Goal: Information Seeking & Learning: Learn about a topic

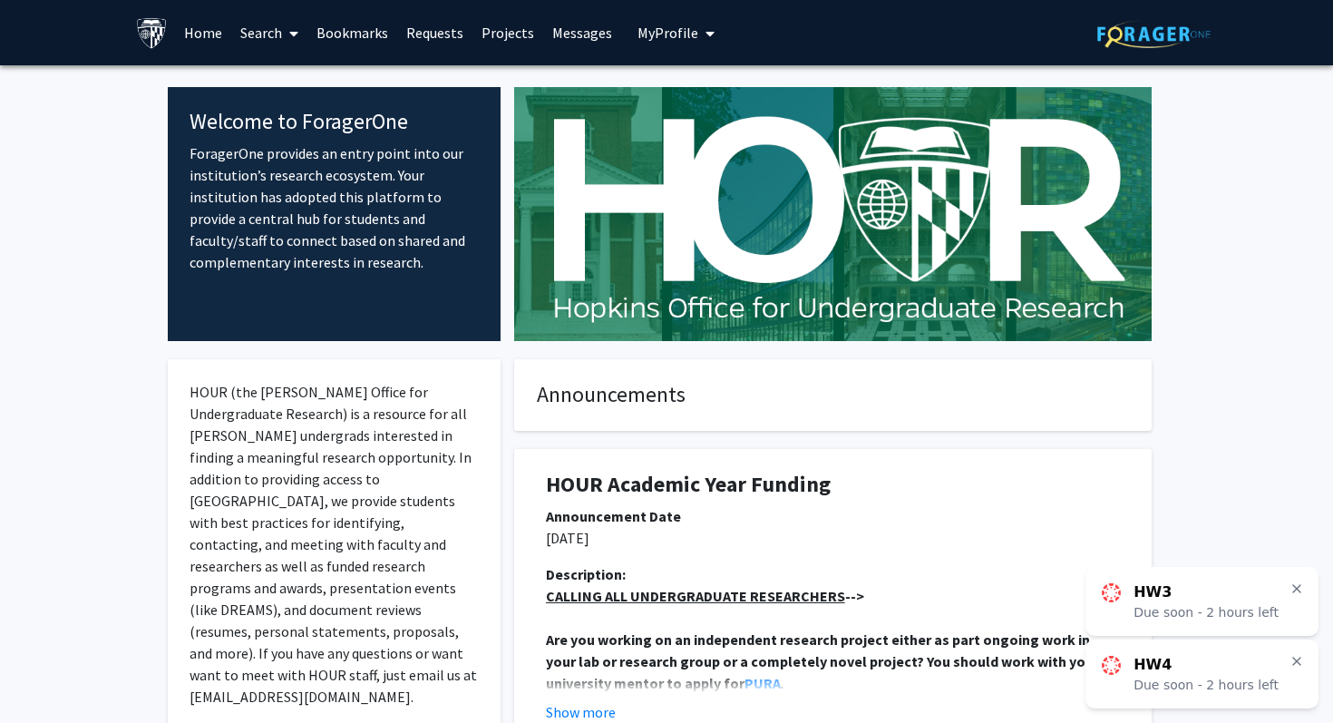
click at [242, 39] on link "Search" at bounding box center [269, 32] width 76 height 63
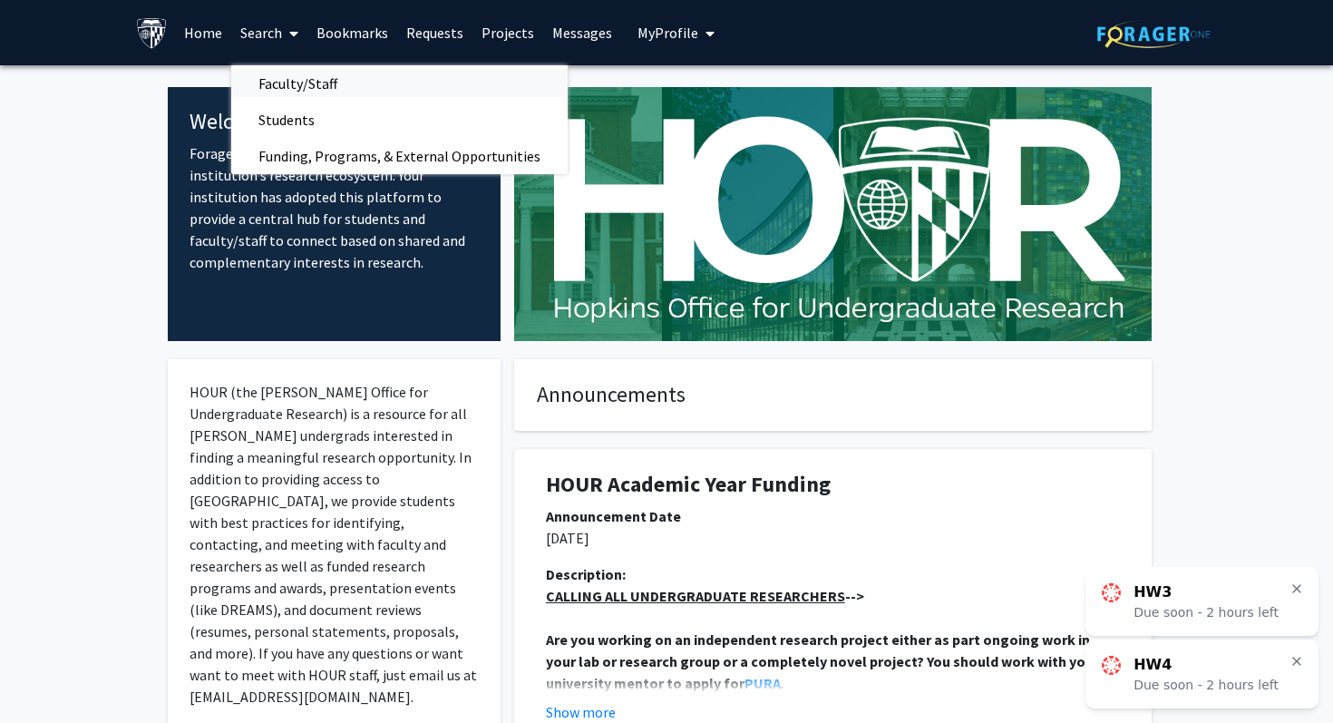
click at [317, 86] on span "Faculty/Staff" at bounding box center [297, 83] width 133 height 36
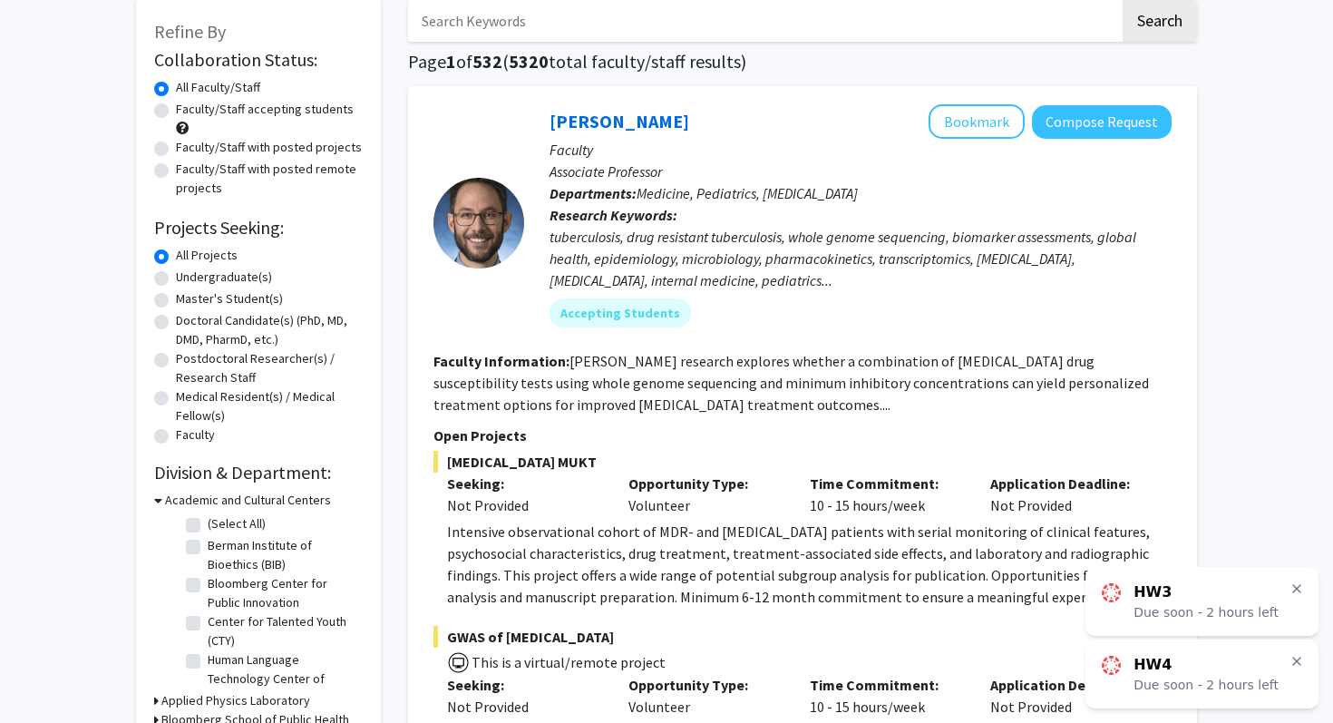
scroll to position [78, 0]
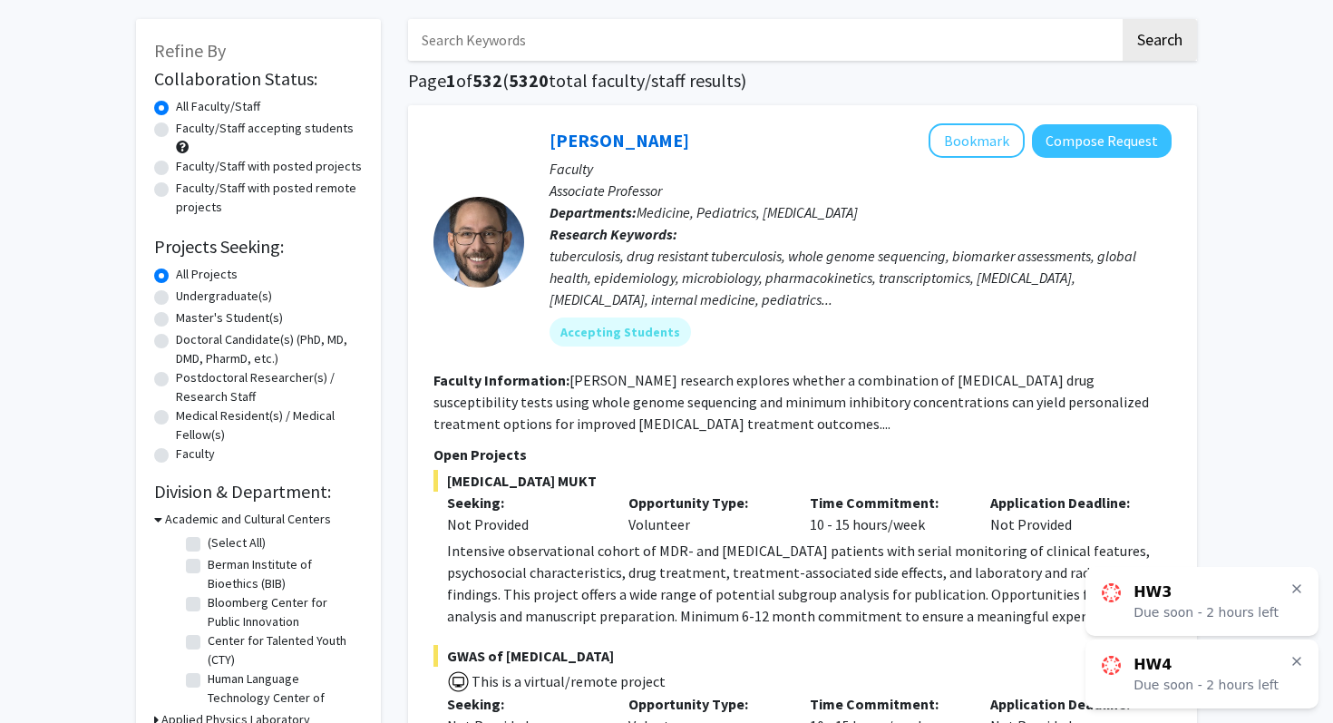
click at [519, 39] on input "Search Keywords" at bounding box center [764, 40] width 712 height 42
type input "robotics"
click at [1123, 19] on button "Search" at bounding box center [1160, 40] width 74 height 42
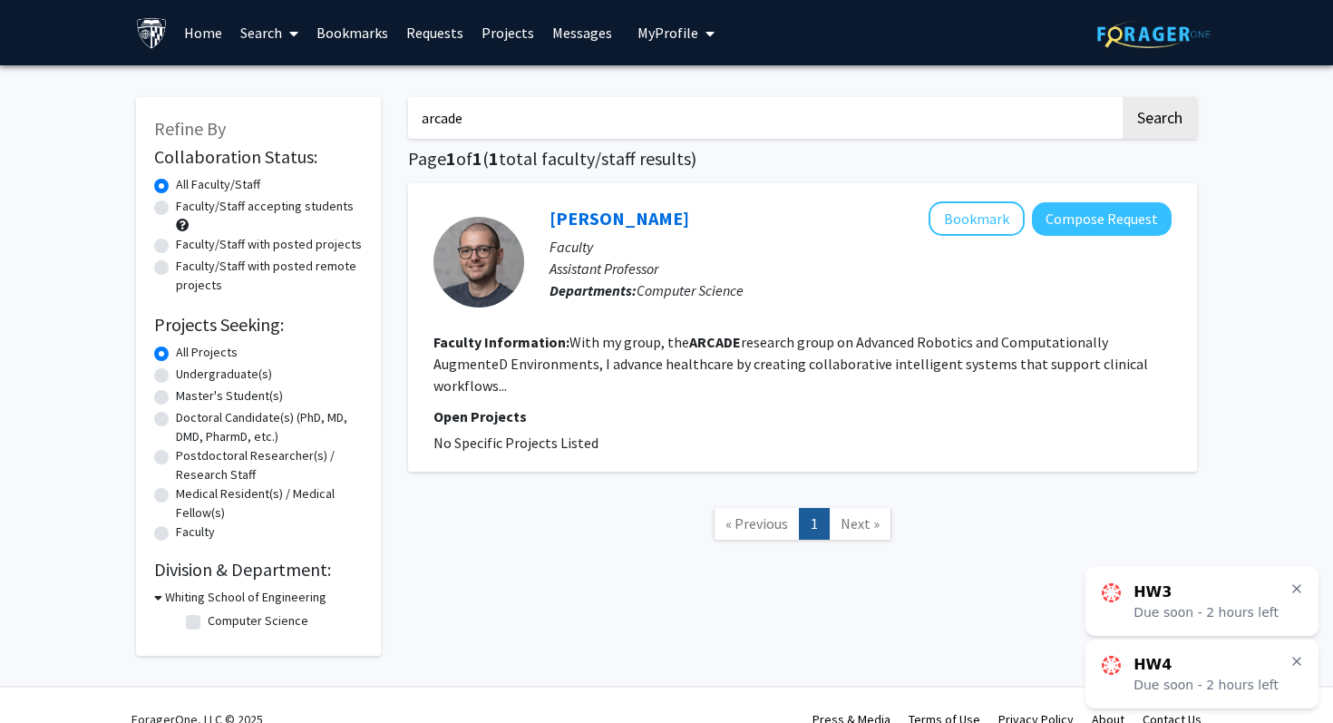
click at [448, 127] on input "arcade" at bounding box center [764, 118] width 712 height 42
type input "krieger"
click at [1123, 97] on button "Search" at bounding box center [1160, 118] width 74 height 42
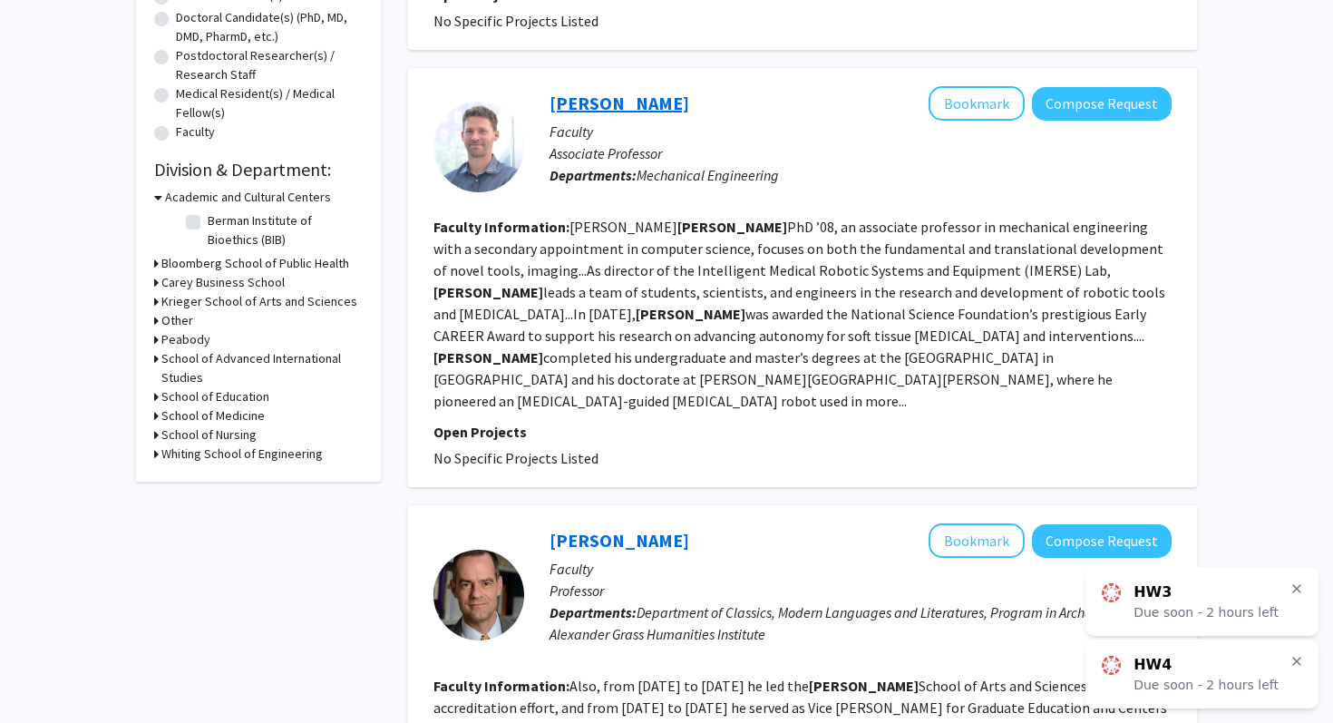
scroll to position [385, 0]
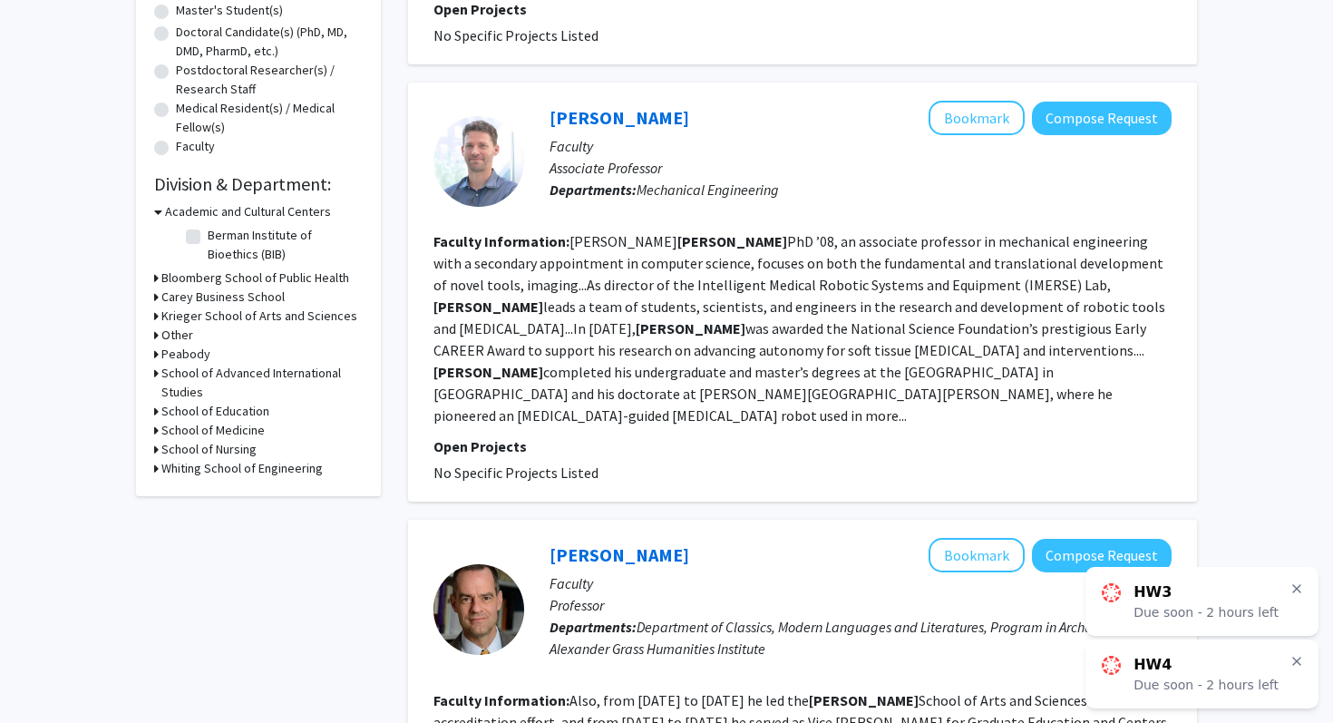
click at [231, 464] on h3 "Whiting School of Engineering" at bounding box center [241, 468] width 161 height 19
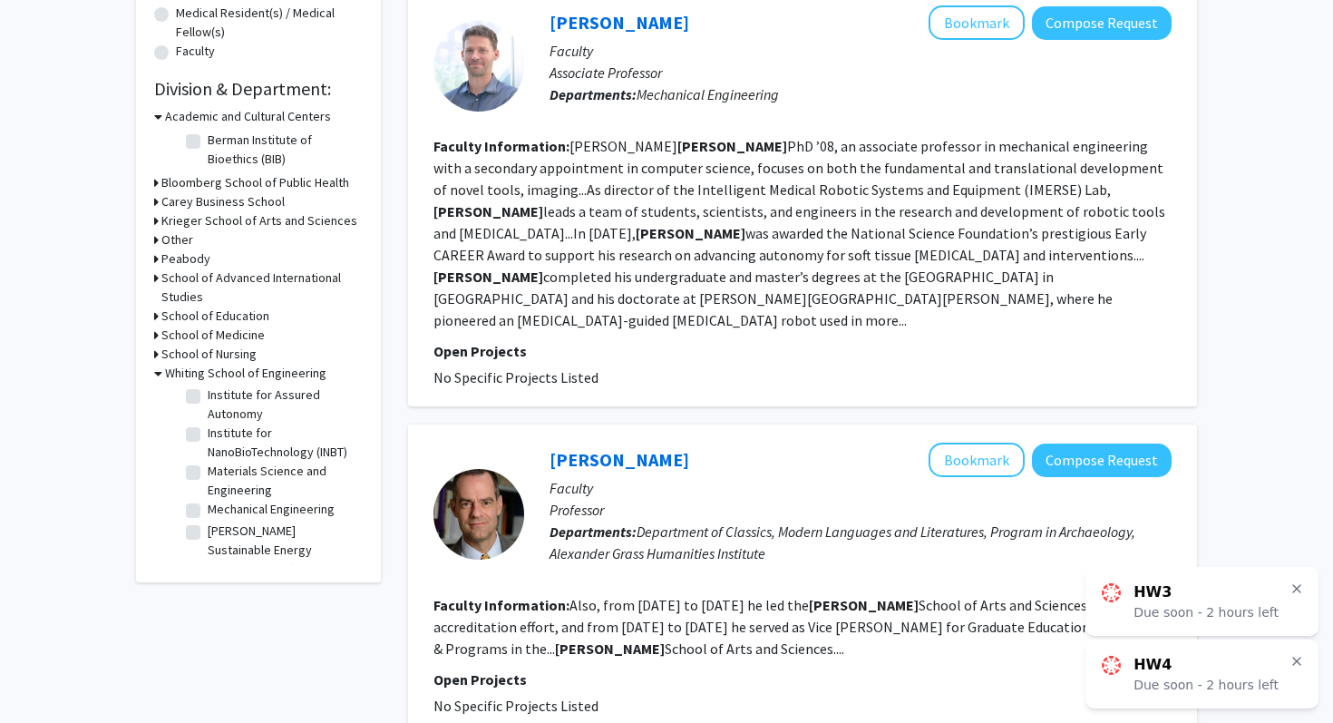
scroll to position [492, 0]
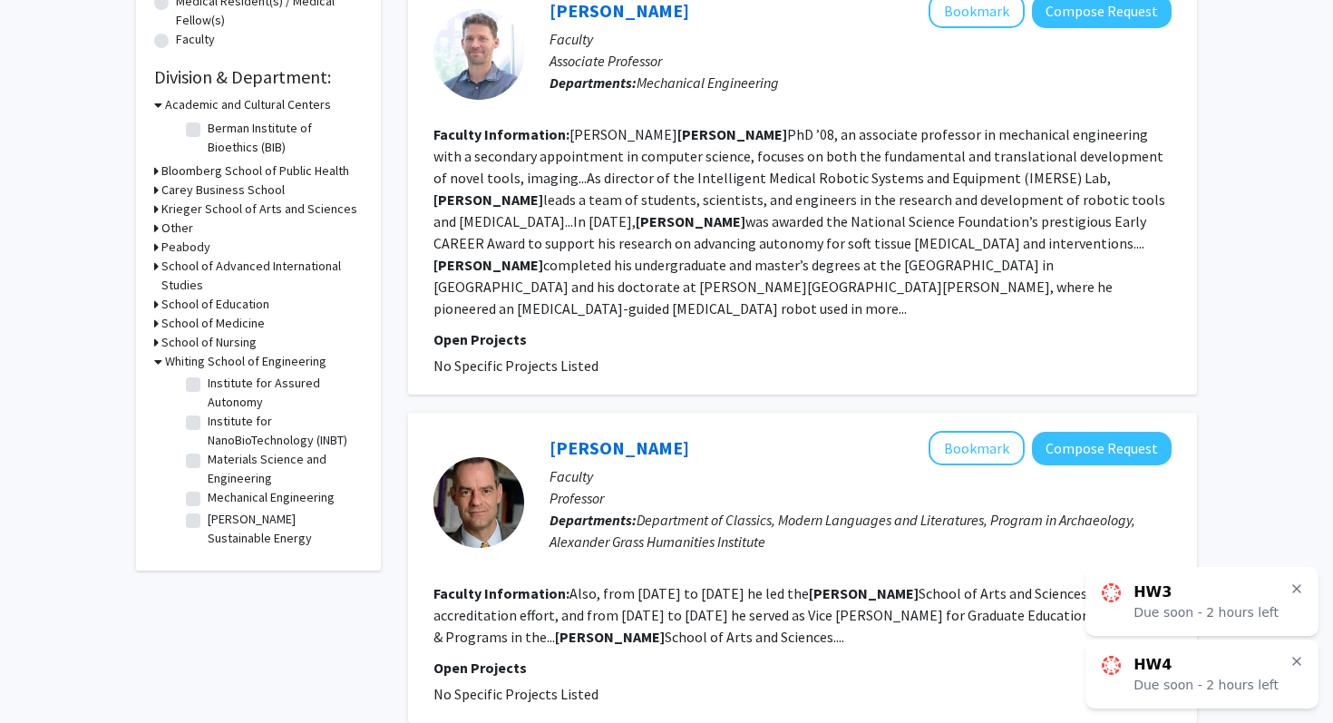
click at [208, 423] on label "Institute for NanoBioTechnology (INBT)" at bounding box center [283, 431] width 151 height 38
click at [208, 423] on input "Institute for NanoBioTechnology (INBT)" at bounding box center [214, 418] width 12 height 12
checkbox input "true"
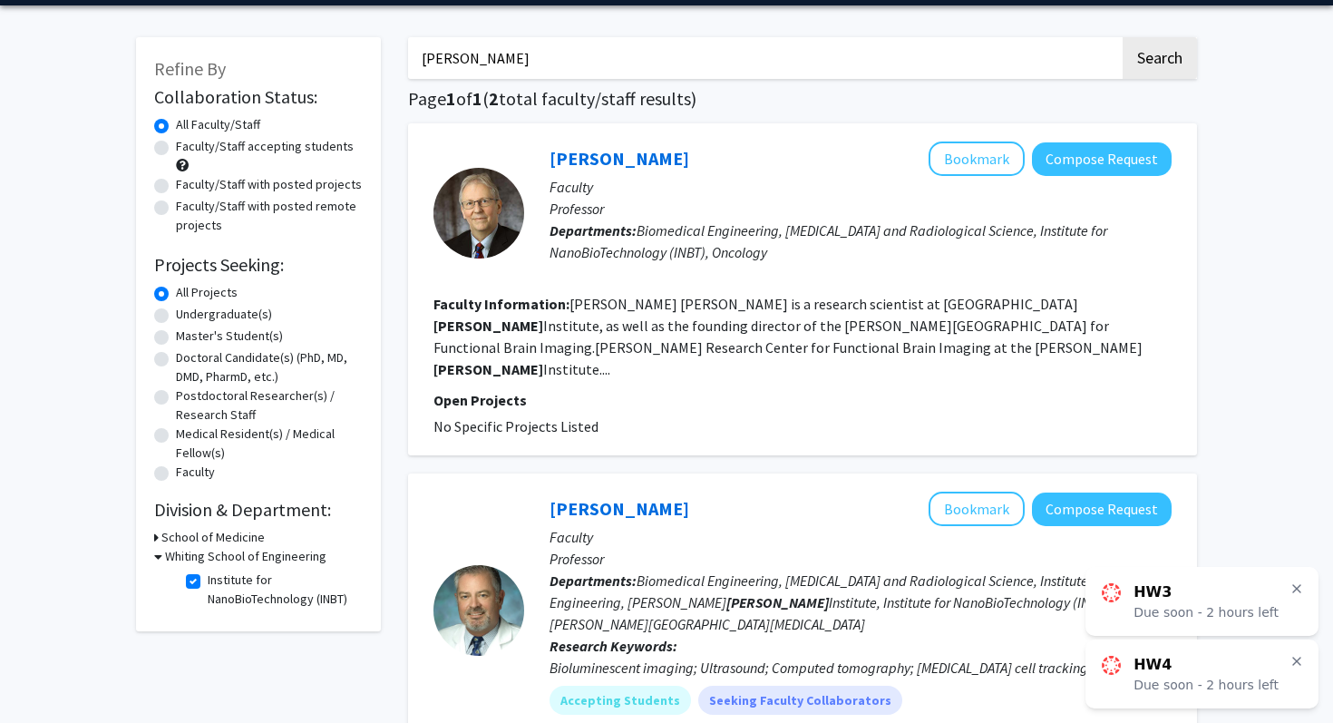
scroll to position [49, 0]
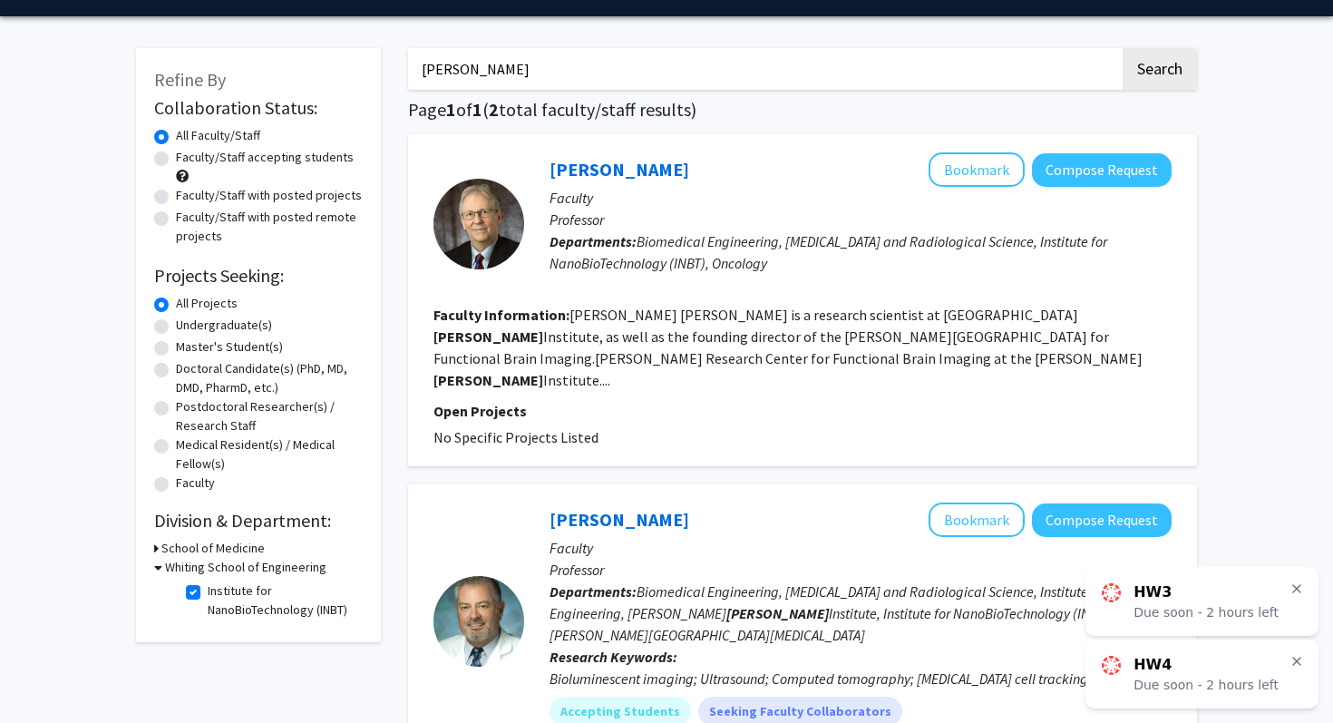
click at [444, 66] on input "krieger" at bounding box center [764, 69] width 712 height 42
click at [1123, 48] on button "Search" at bounding box center [1160, 69] width 74 height 42
checkbox input "false"
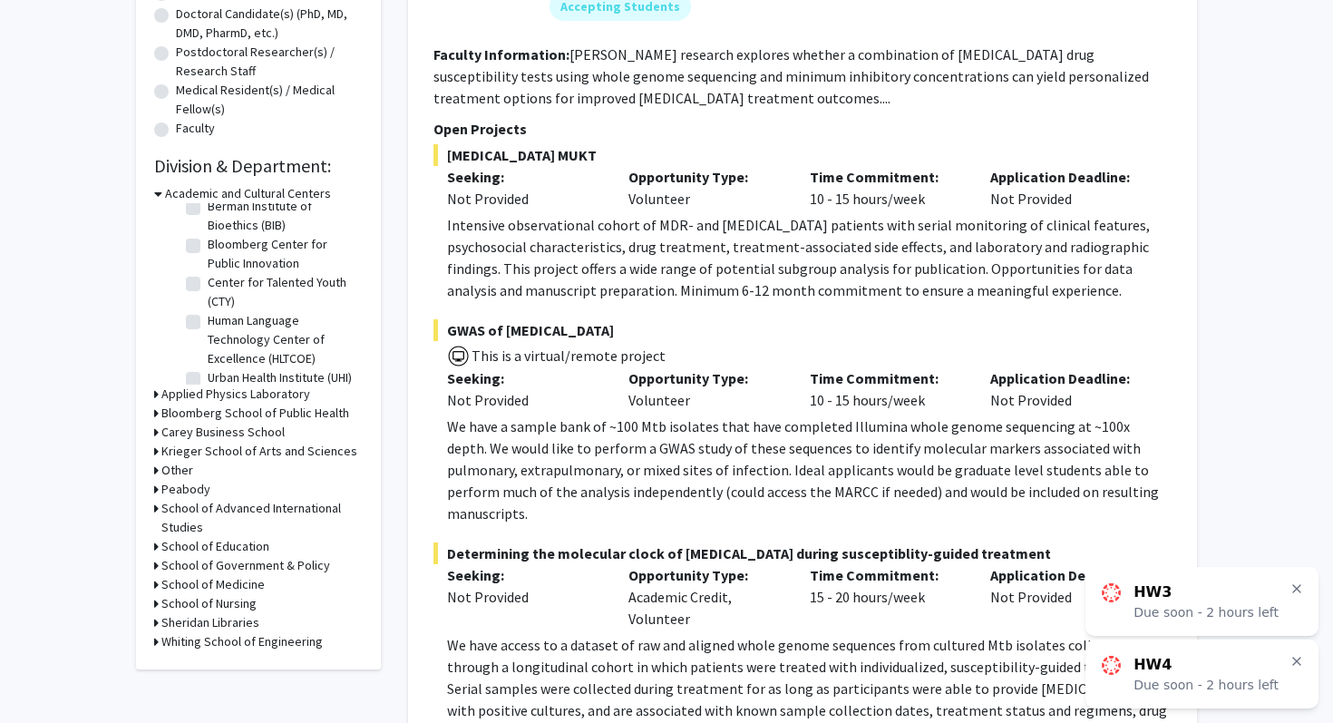
scroll to position [43, 0]
click at [216, 395] on h3 "Applied Physics Laboratory" at bounding box center [235, 394] width 149 height 19
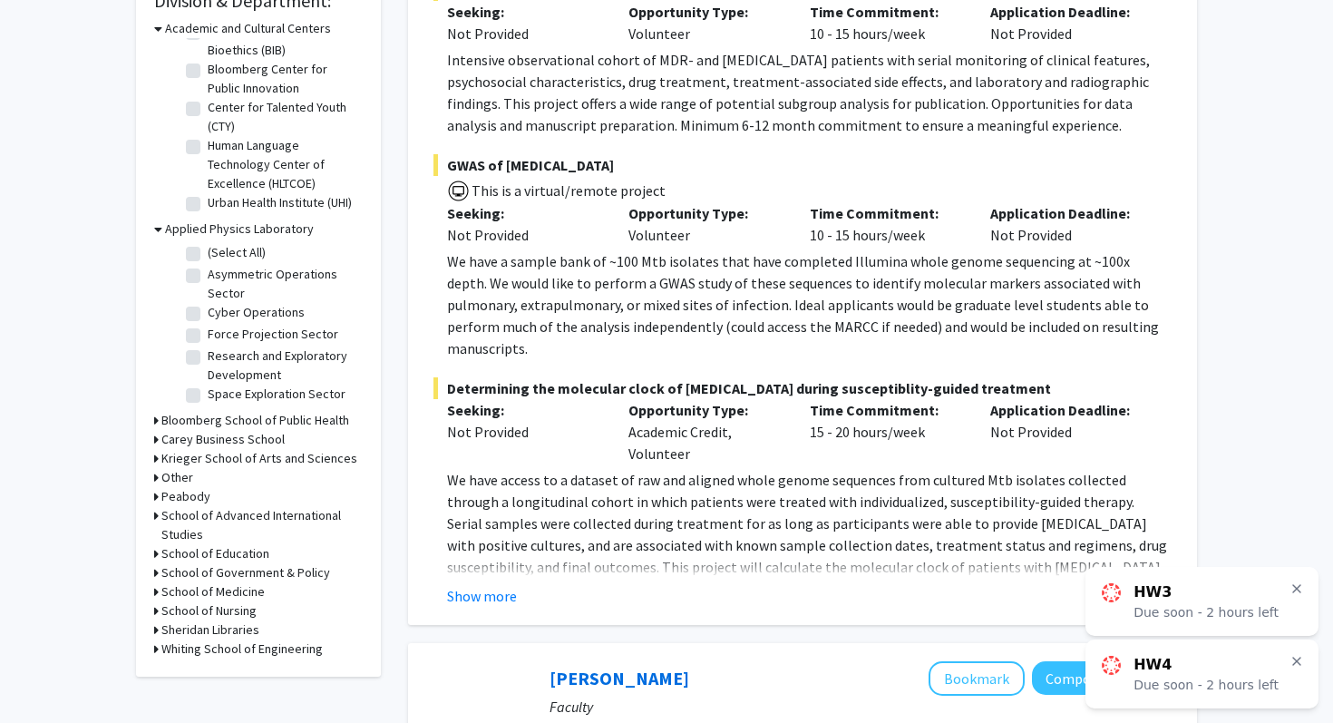
scroll to position [576, 0]
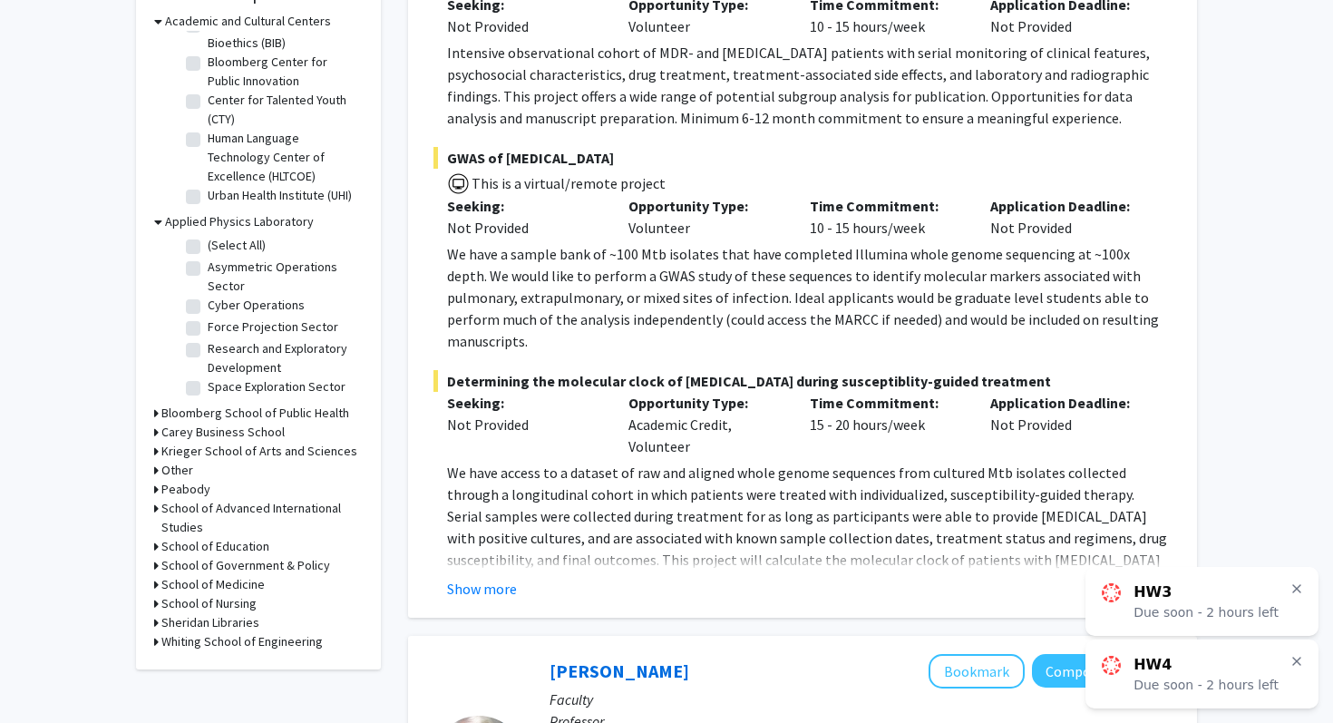
click at [208, 350] on label "Research and Exploratory Development" at bounding box center [283, 358] width 151 height 38
click at [208, 350] on input "Research and Exploratory Development" at bounding box center [214, 345] width 12 height 12
checkbox input "true"
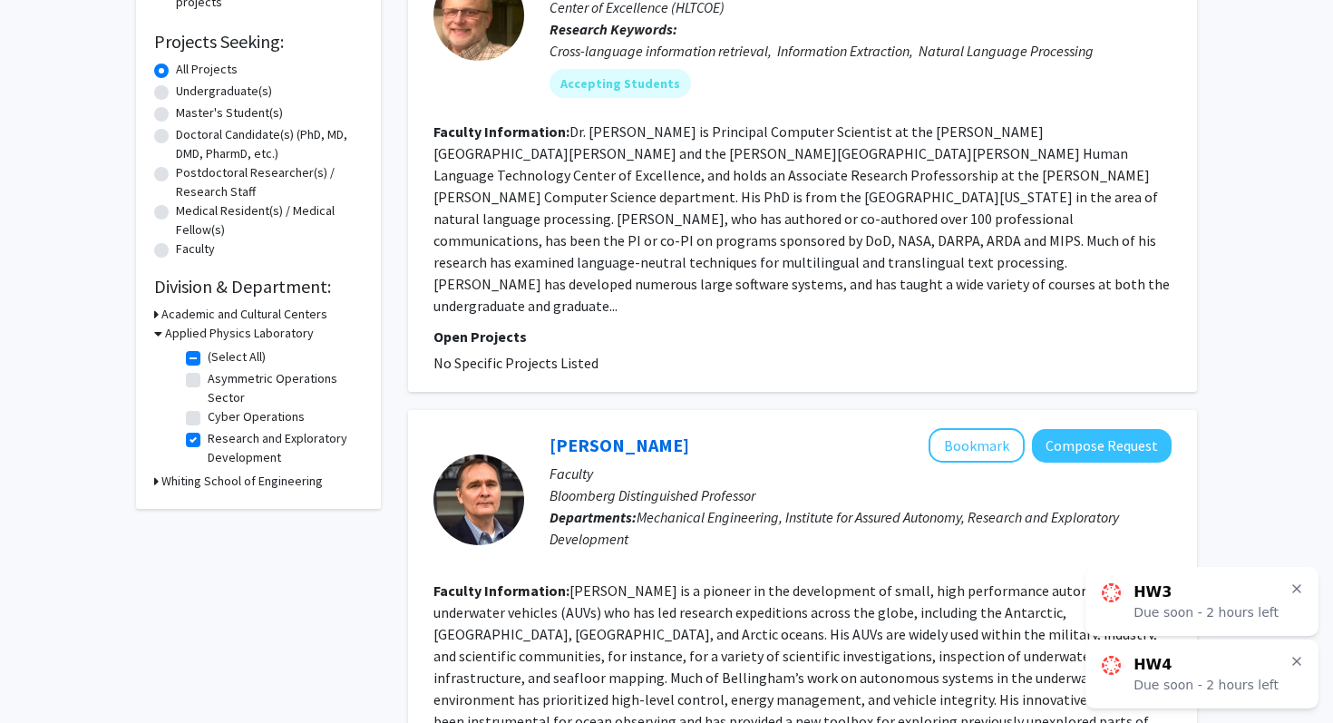
scroll to position [286, 0]
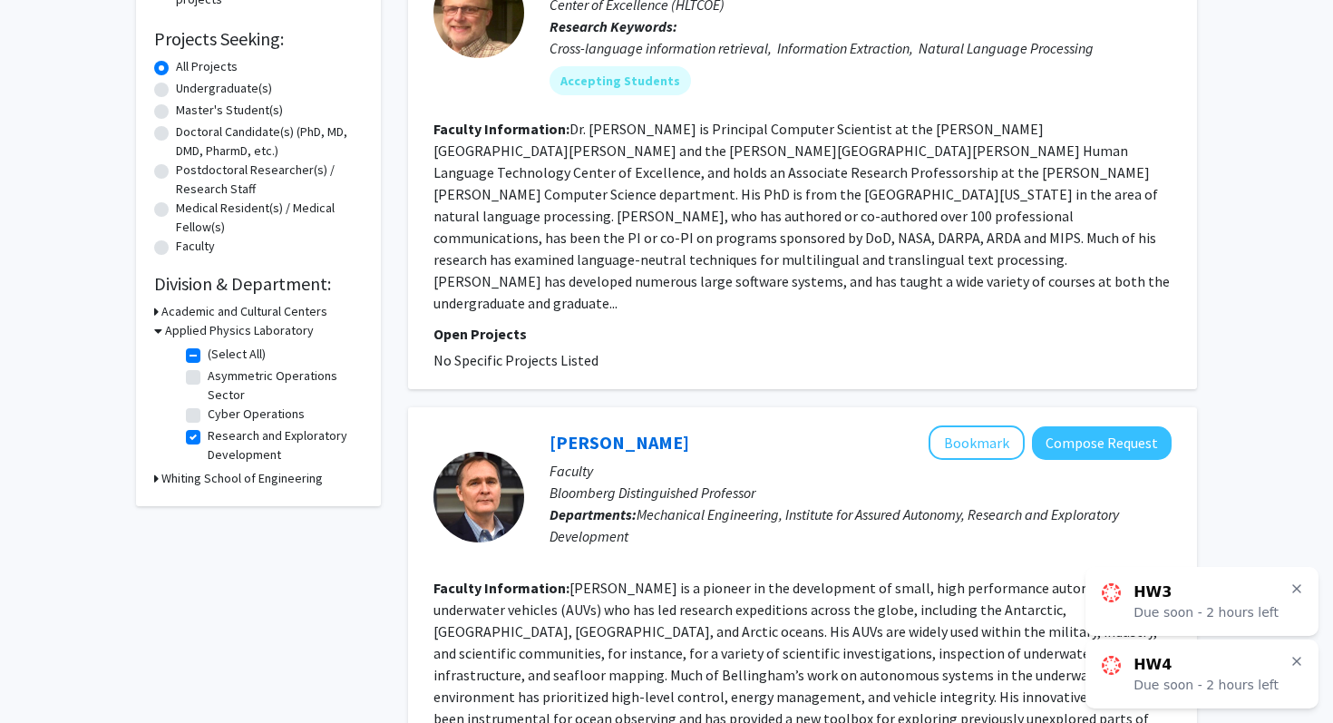
click at [157, 327] on icon at bounding box center [158, 330] width 8 height 19
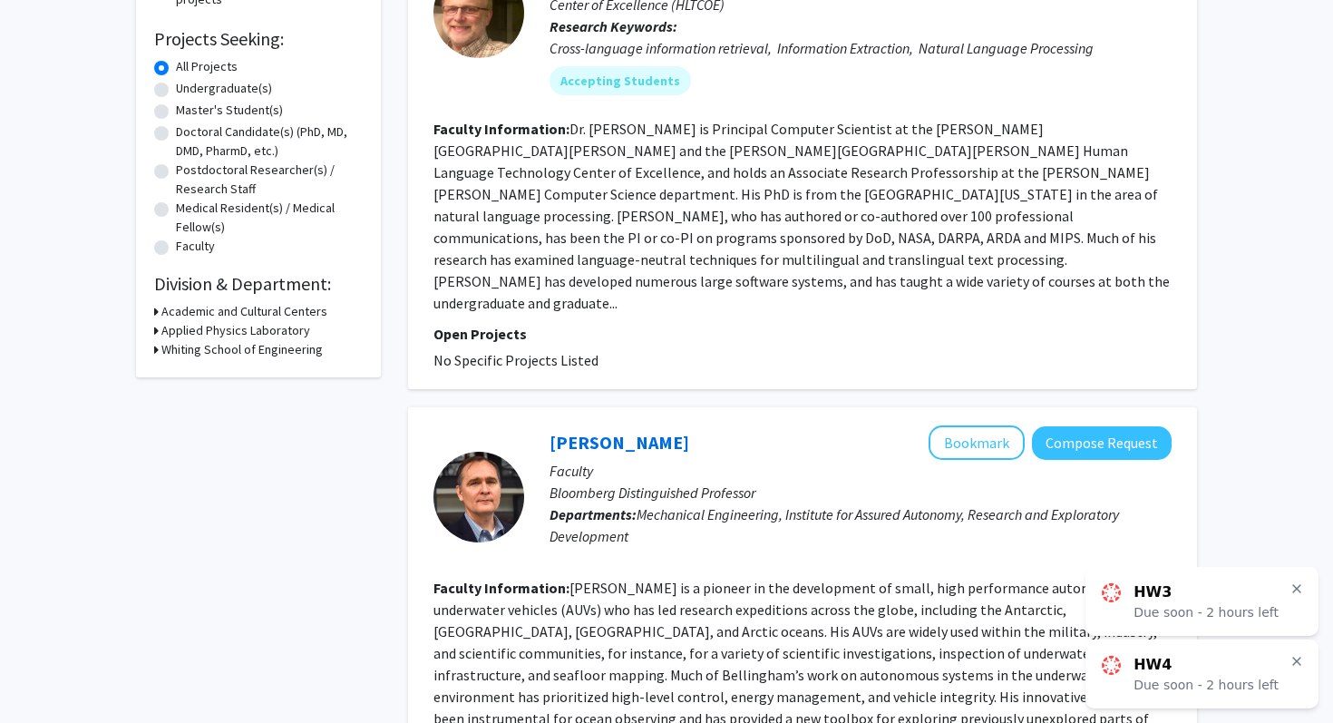
click at [154, 308] on icon at bounding box center [156, 311] width 5 height 19
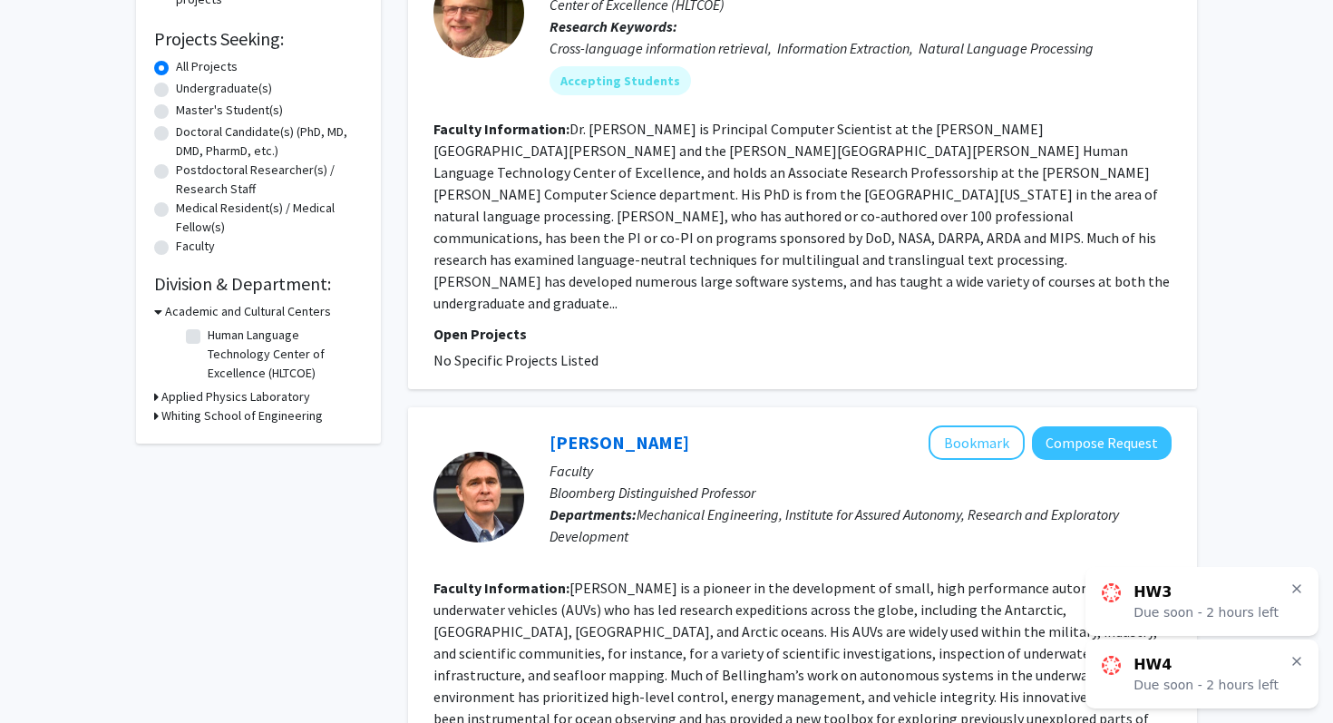
click at [154, 308] on icon at bounding box center [158, 311] width 8 height 19
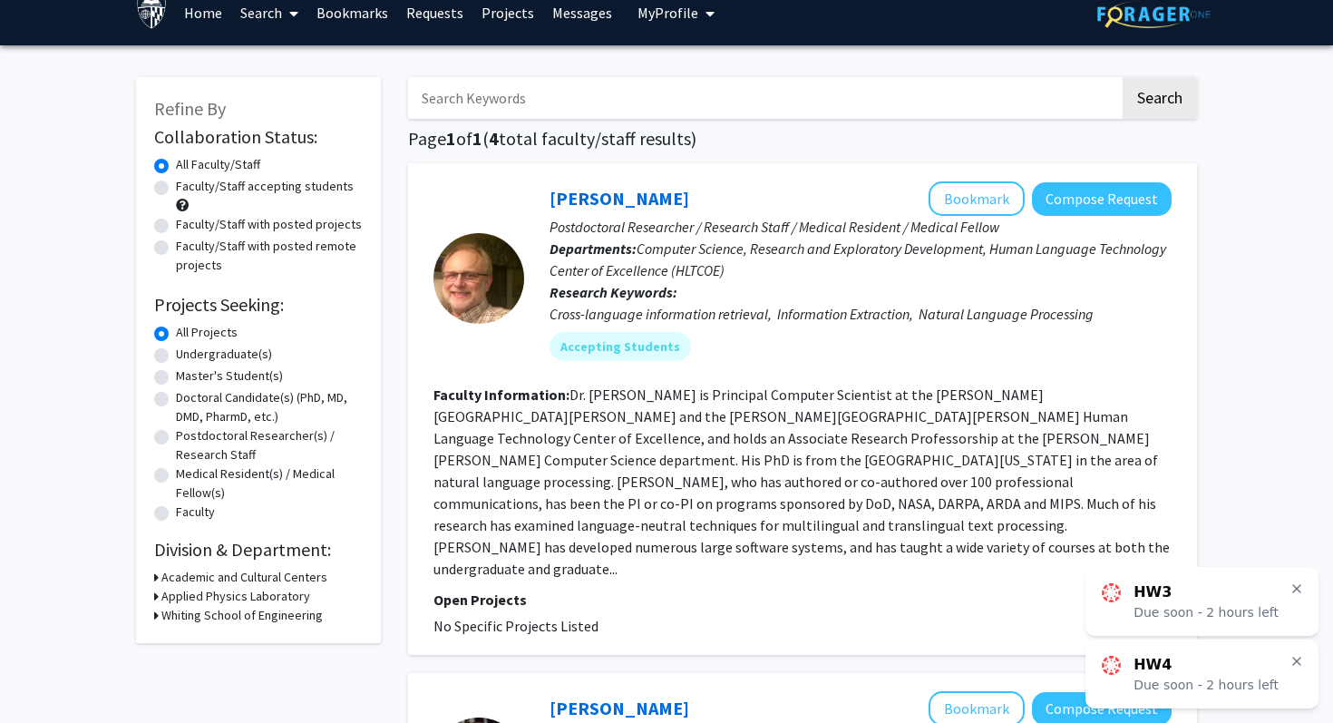
scroll to position [0, 0]
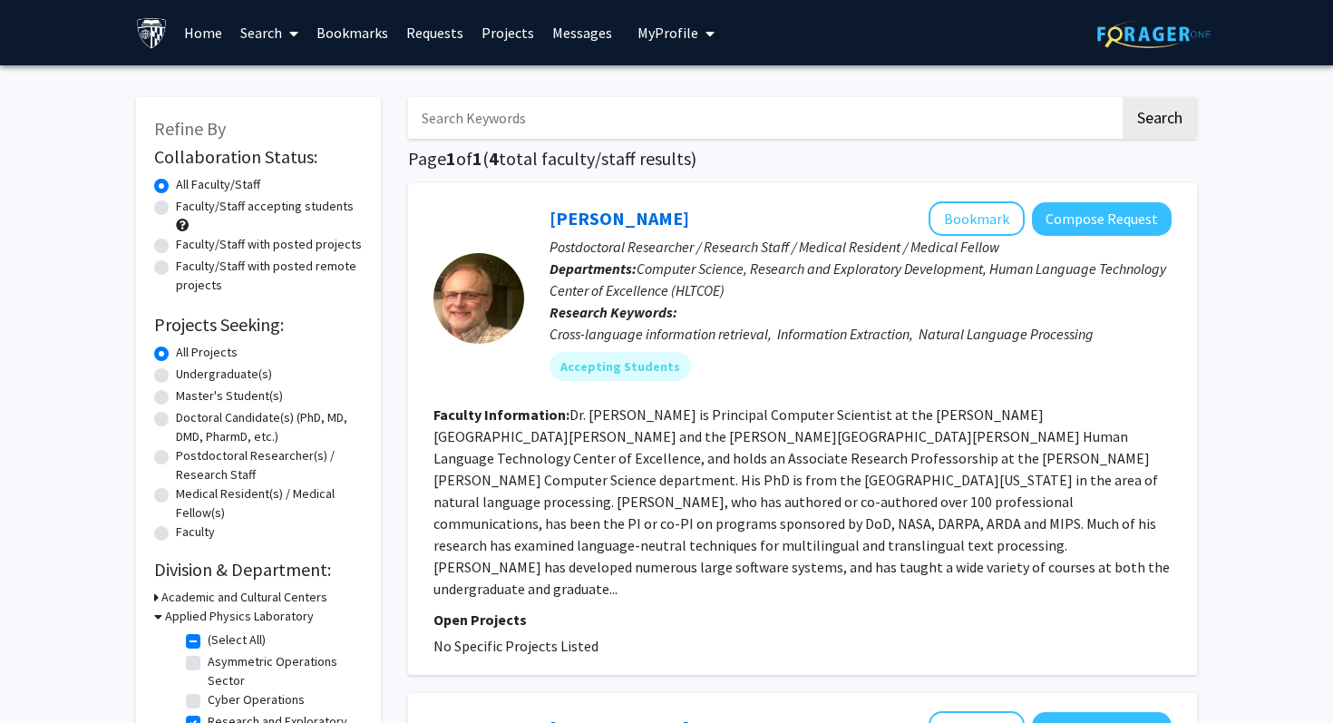
scroll to position [36, 0]
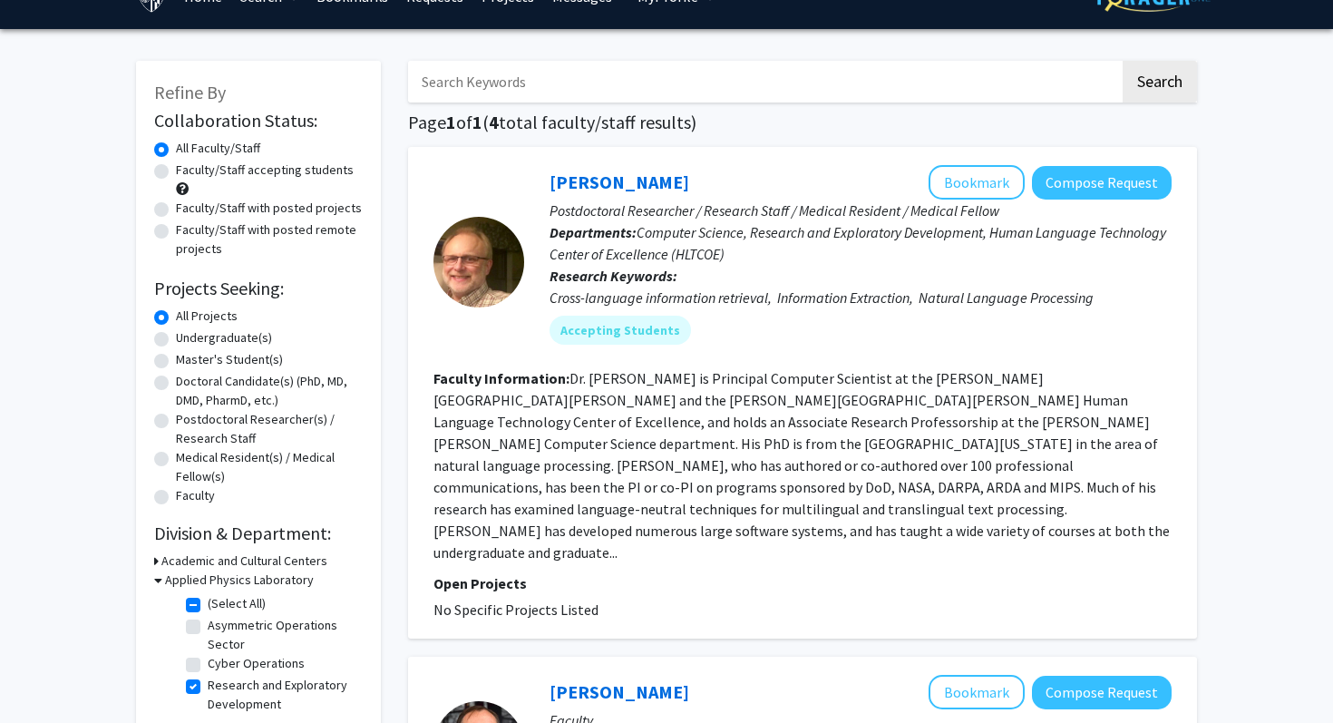
click at [208, 600] on label "(Select All)" at bounding box center [237, 603] width 58 height 19
click at [208, 600] on input "(Select All)" at bounding box center [214, 600] width 12 height 12
checkbox input "false"
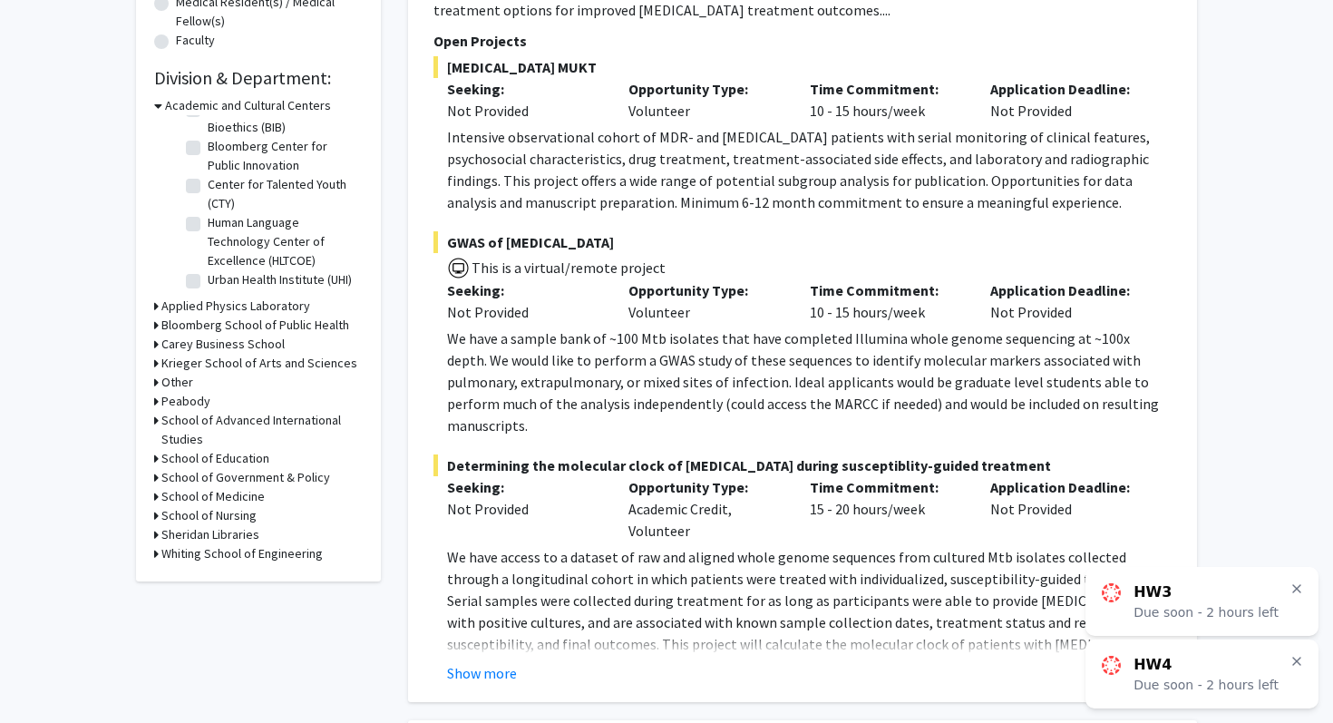
scroll to position [512, 0]
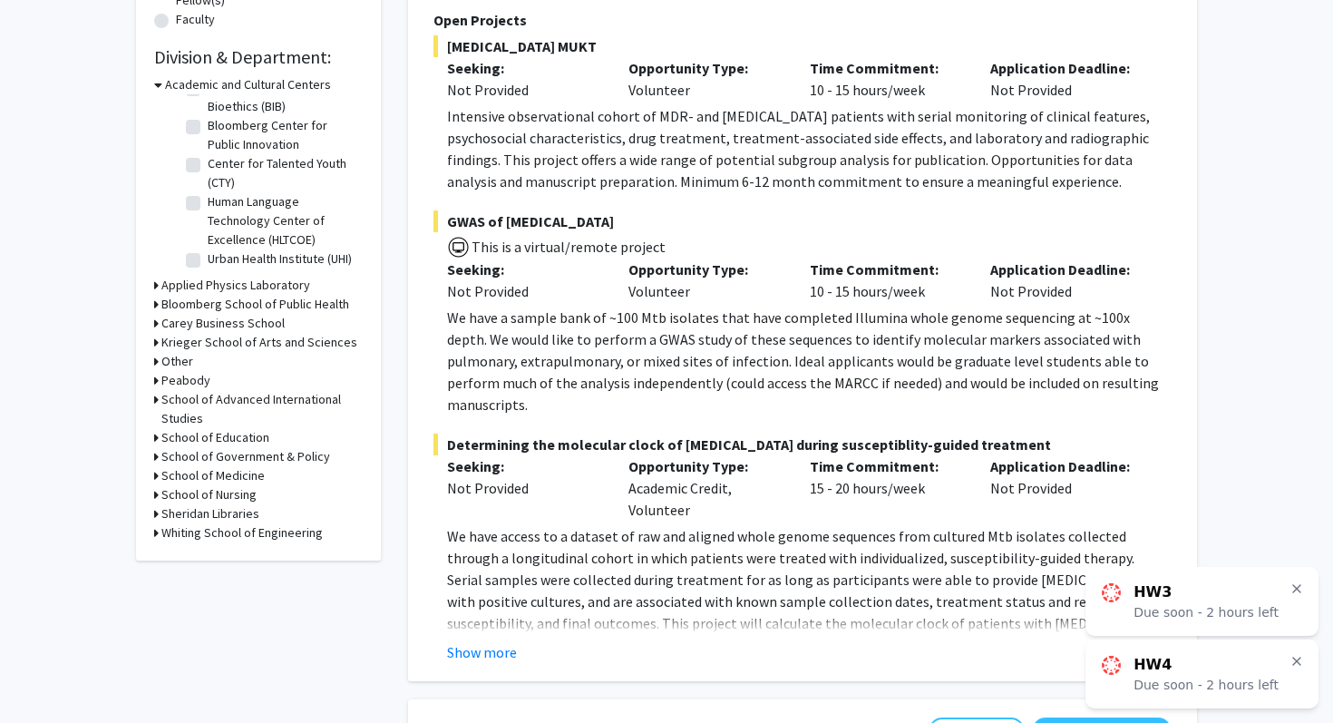
click at [223, 335] on h3 "Krieger School of Arts and Sciences" at bounding box center [259, 342] width 196 height 19
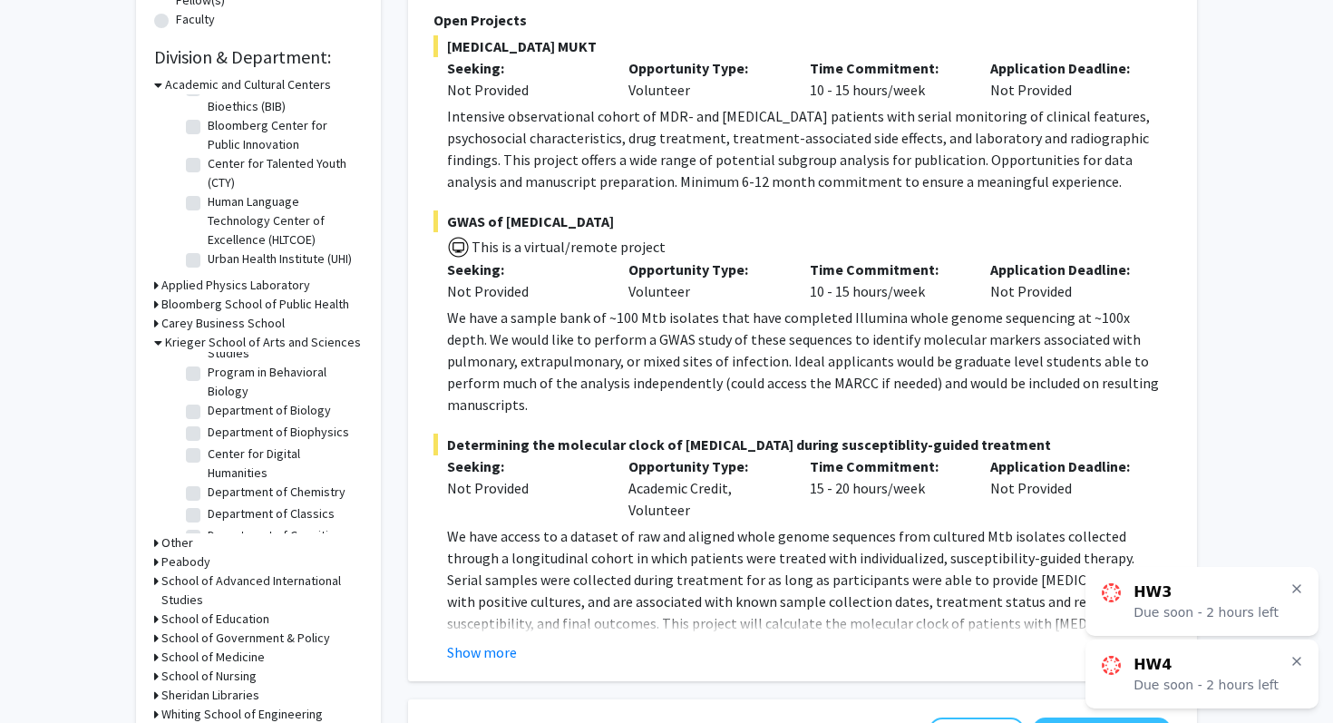
scroll to position [327, 0]
click at [208, 428] on label "Department of Biophysics" at bounding box center [278, 430] width 141 height 19
click at [208, 428] on input "Department of Biophysics" at bounding box center [214, 427] width 12 height 12
checkbox input "true"
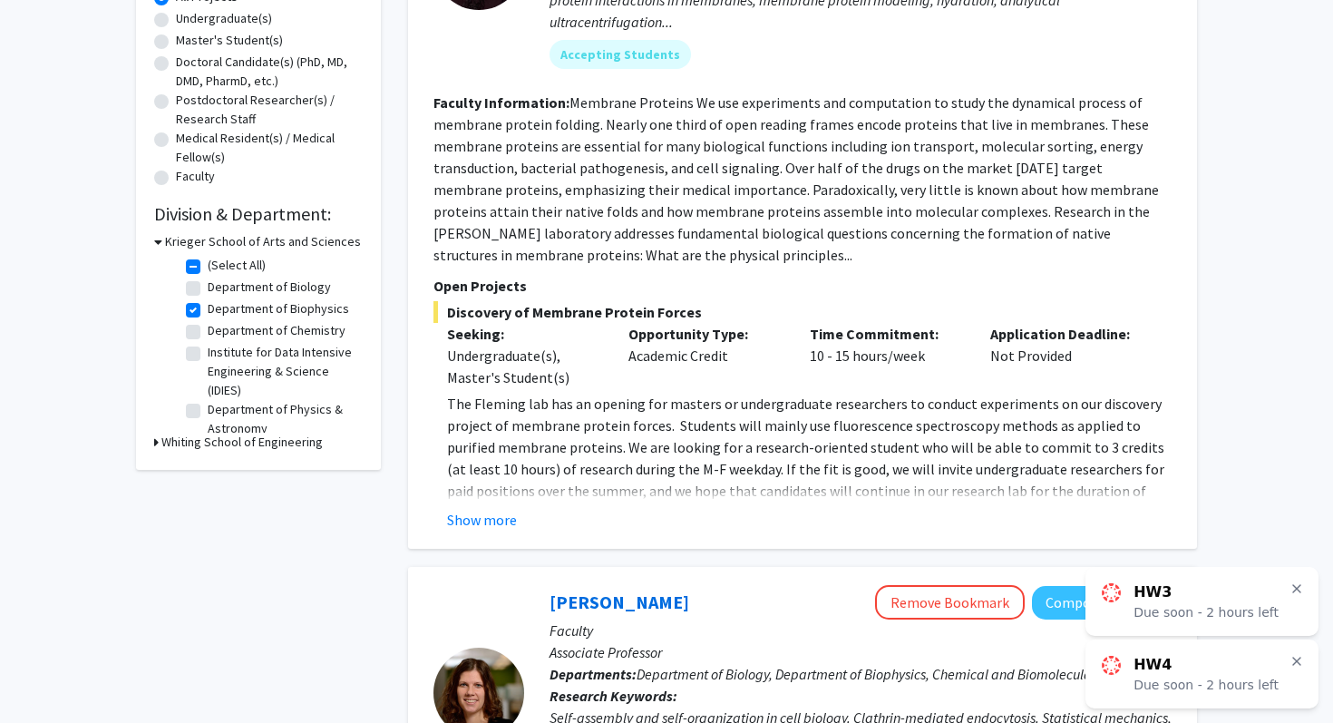
scroll to position [360, 0]
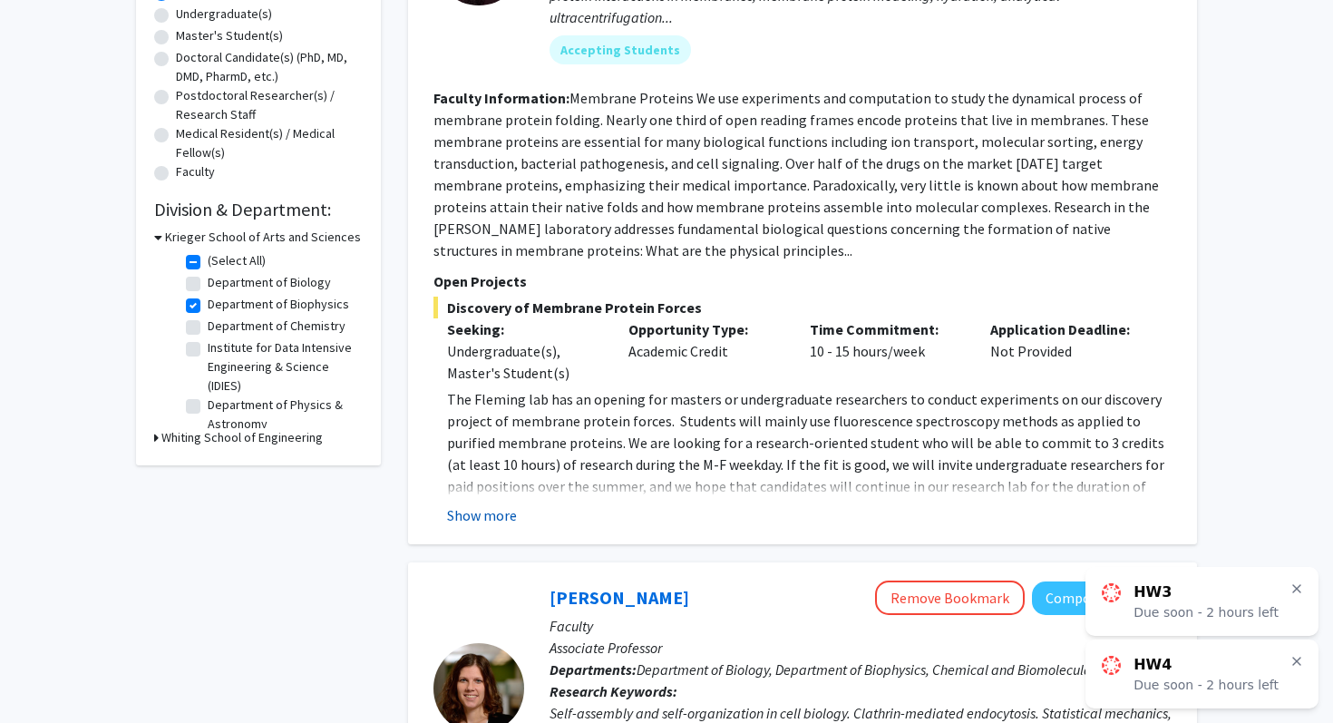
click at [488, 514] on button "Show more" at bounding box center [482, 515] width 70 height 22
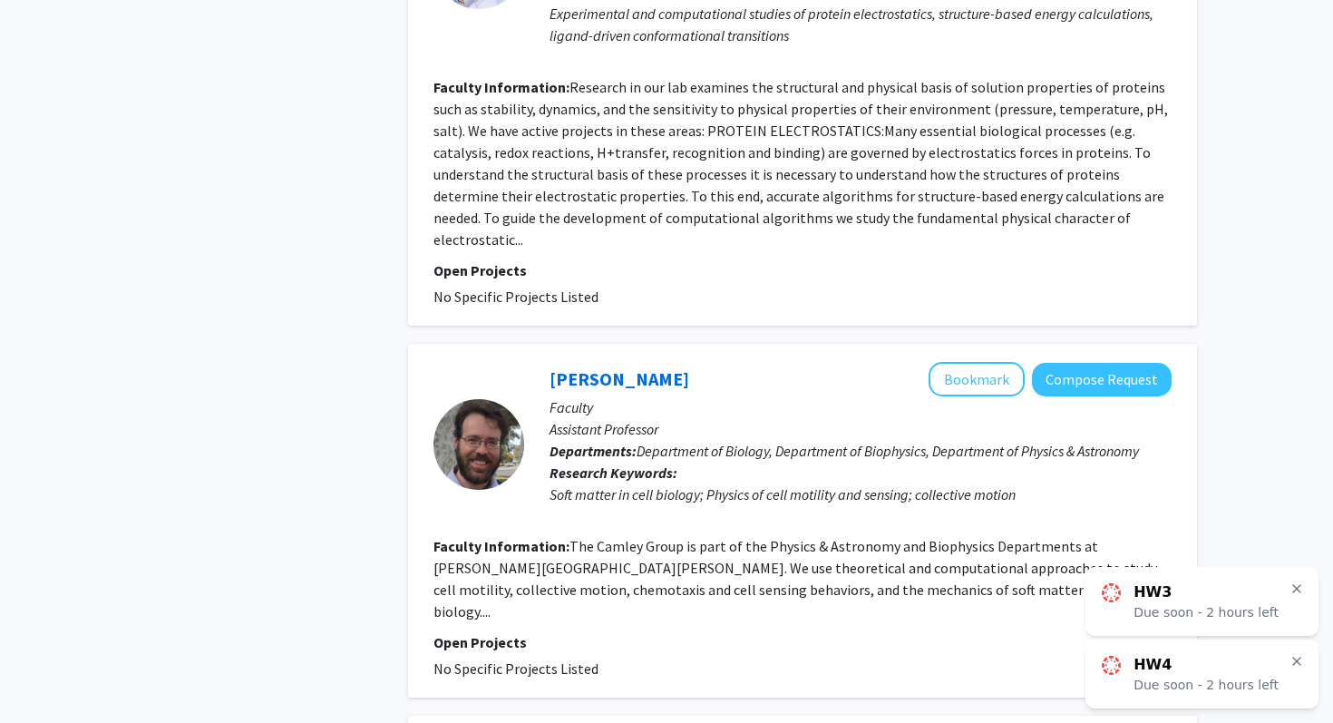
scroll to position [4104, 0]
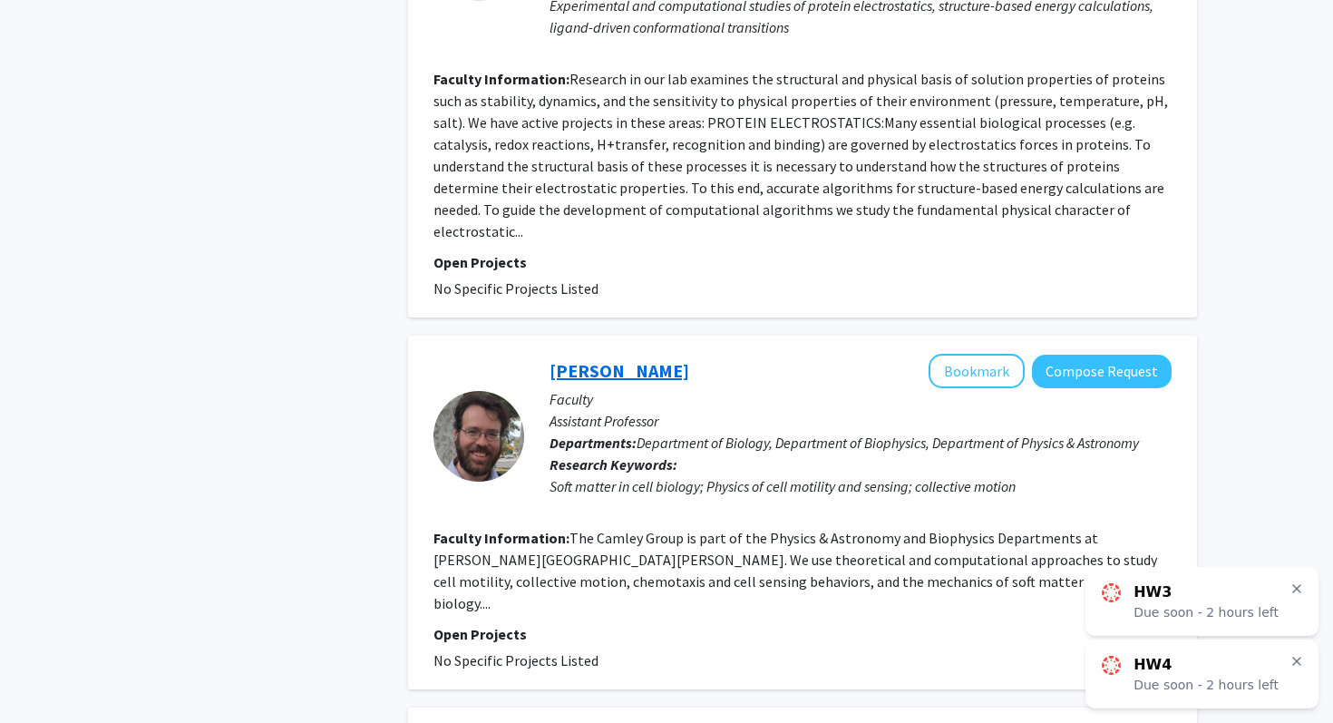
click at [587, 359] on link "[PERSON_NAME]" at bounding box center [620, 370] width 140 height 23
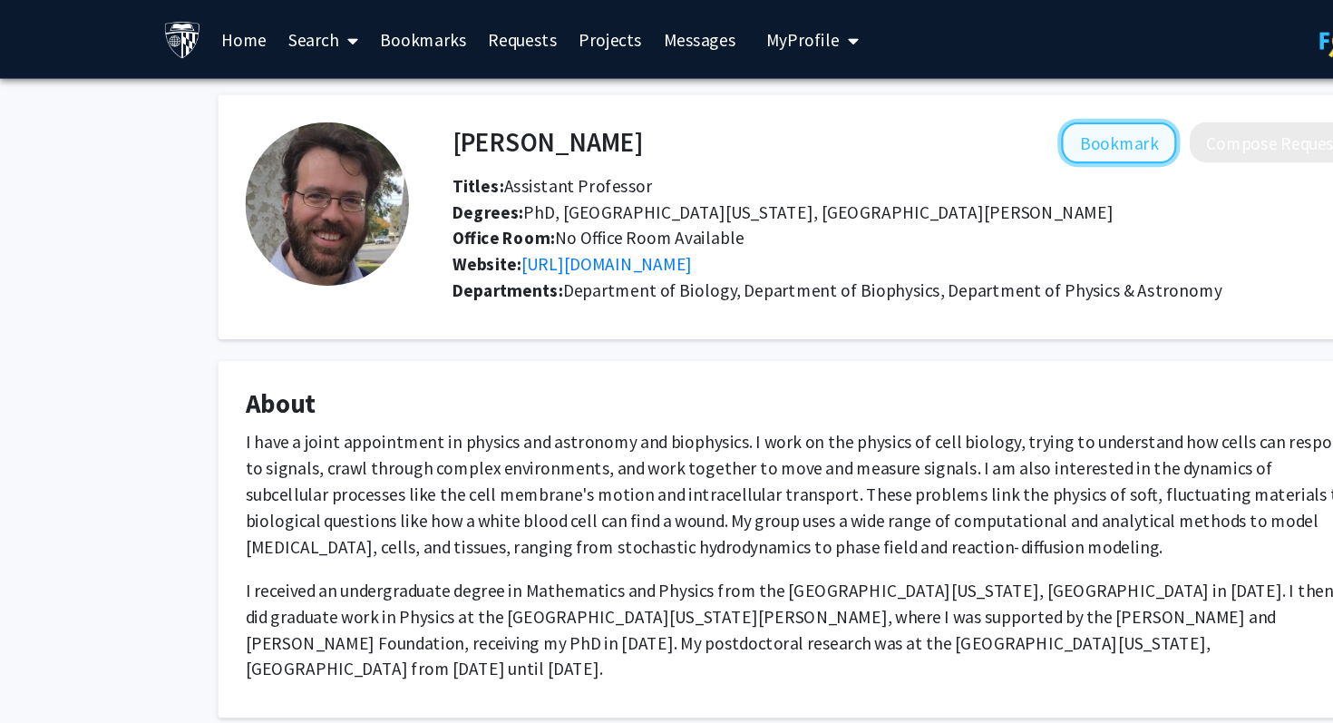
click at [947, 119] on button "Bookmark" at bounding box center [930, 119] width 96 height 34
click at [366, 36] on link "Bookmarks" at bounding box center [352, 32] width 90 height 63
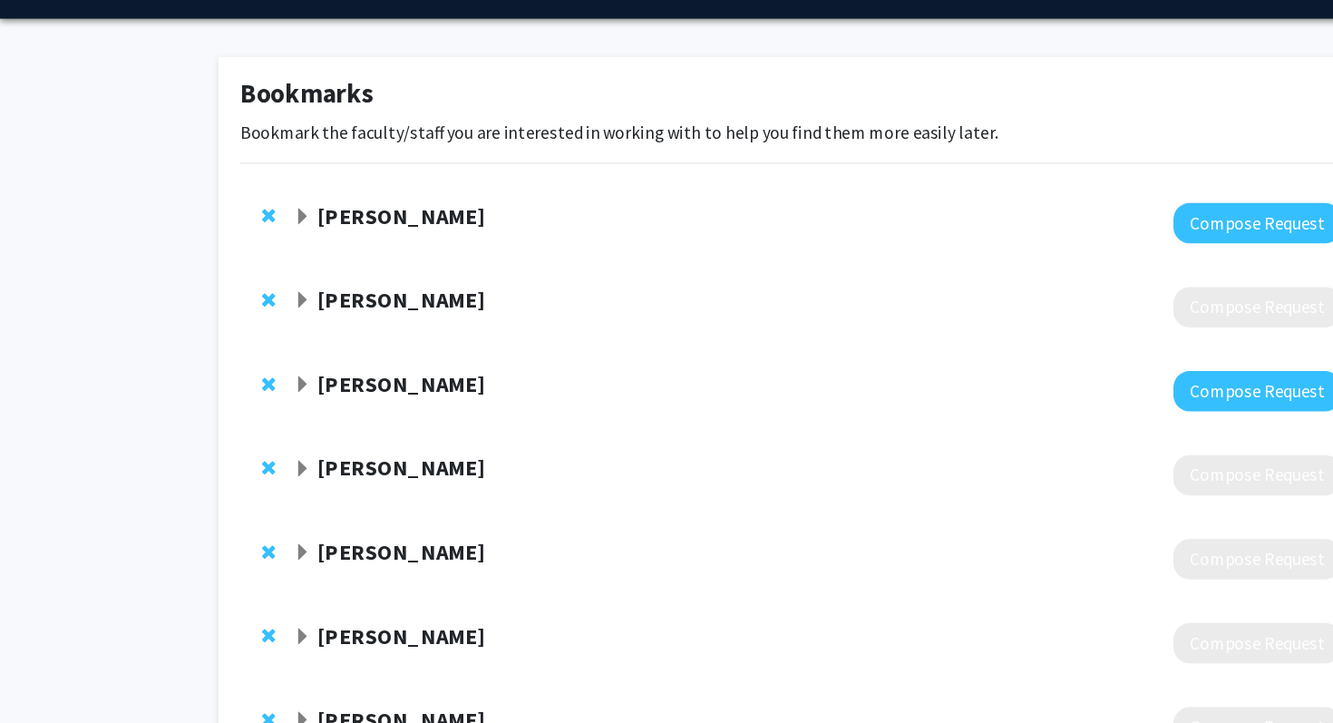
scroll to position [67, 0]
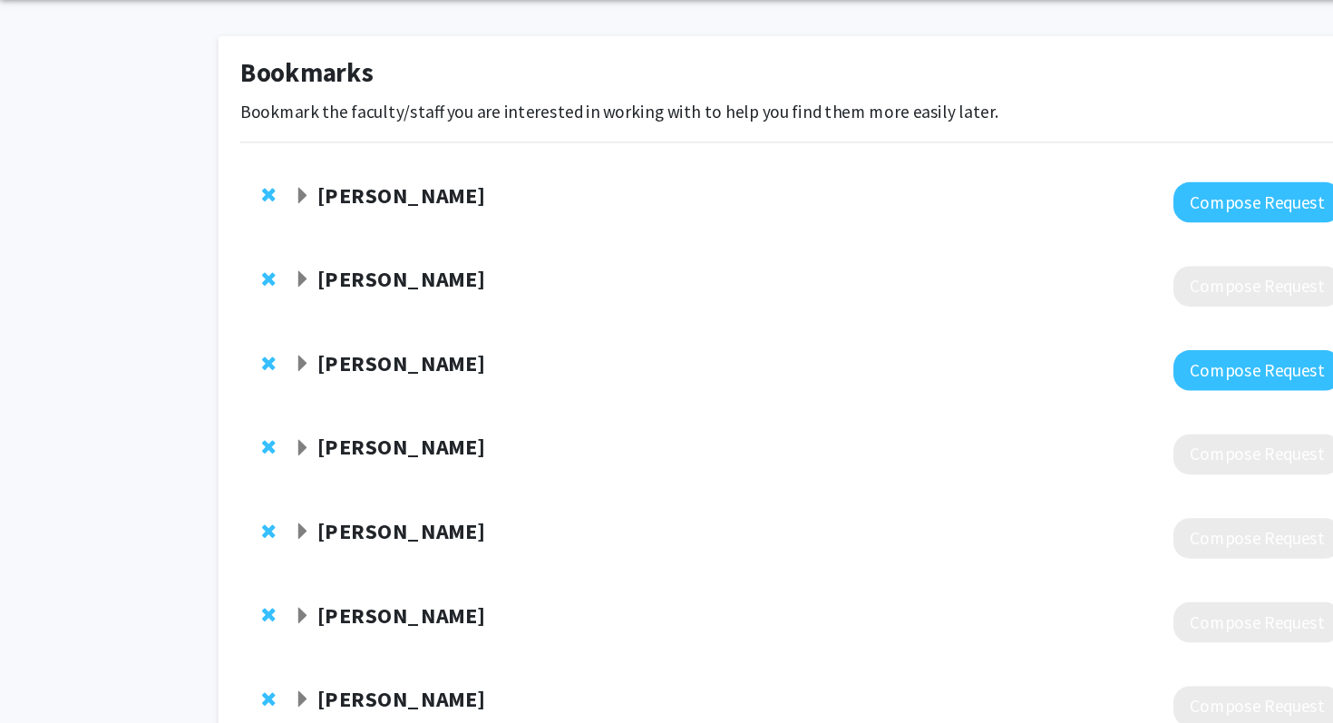
click at [256, 438] on span "Expand Kostas Konstantopoulos Bookmark" at bounding box center [252, 442] width 15 height 15
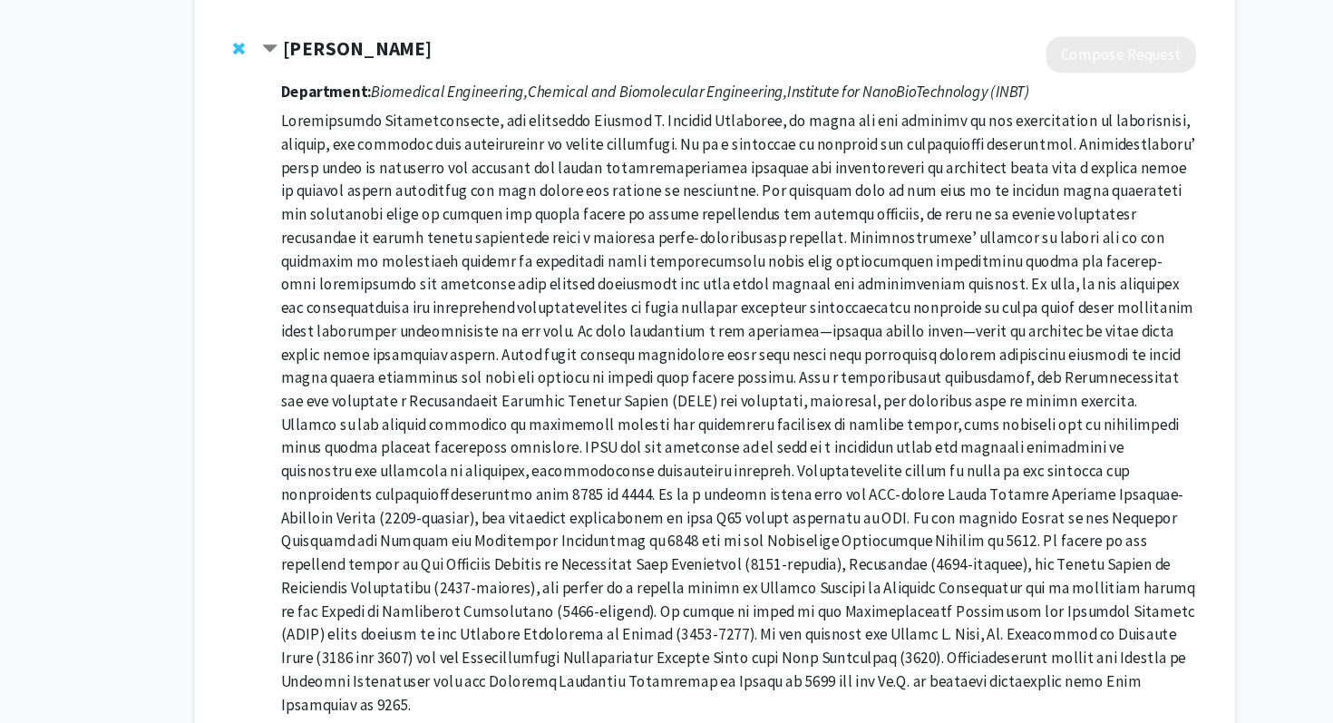
scroll to position [0, 0]
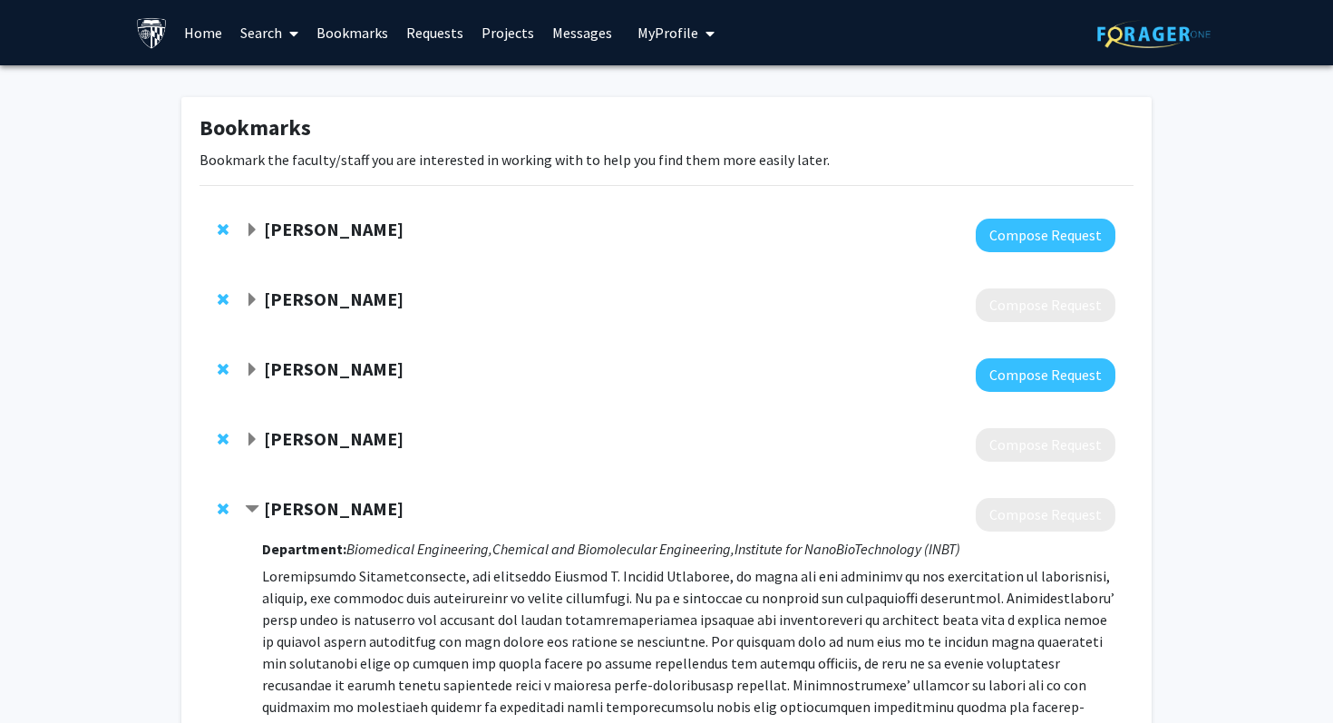
click at [253, 516] on span "Contract Kostas Konstantopoulos Bookmark" at bounding box center [252, 509] width 15 height 15
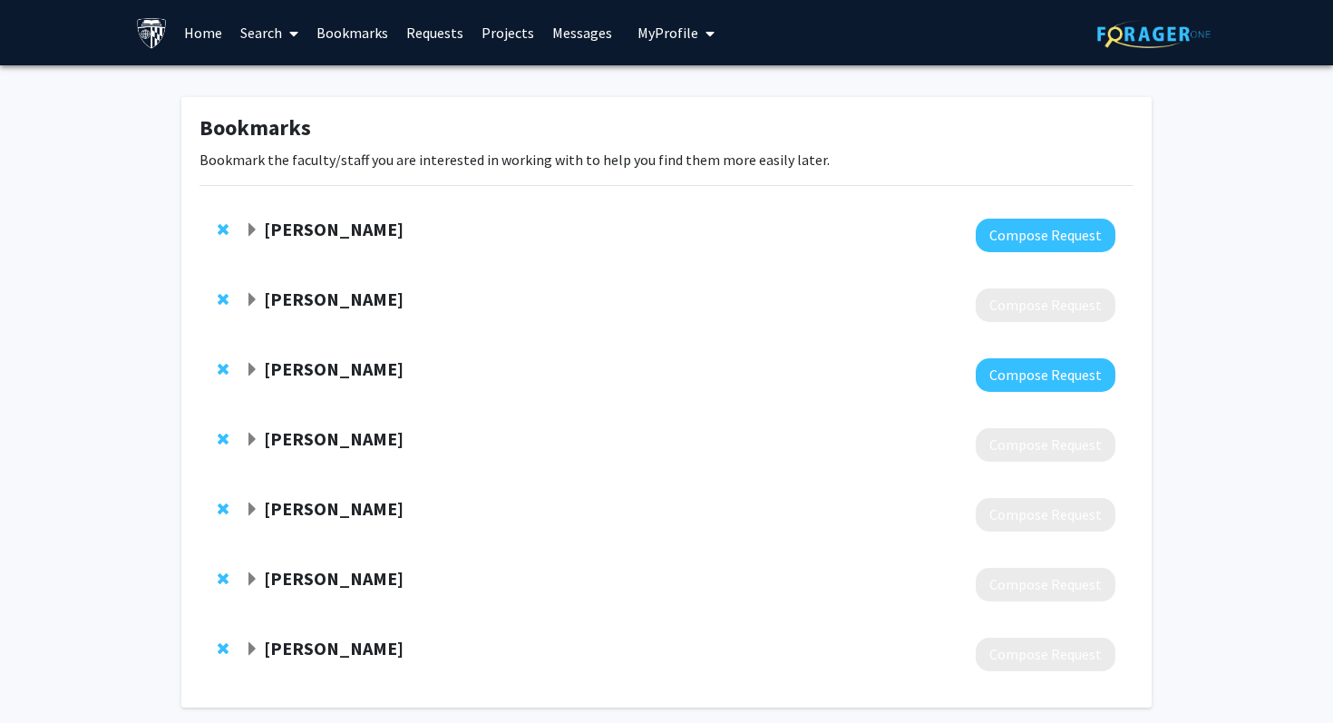
scroll to position [80, 0]
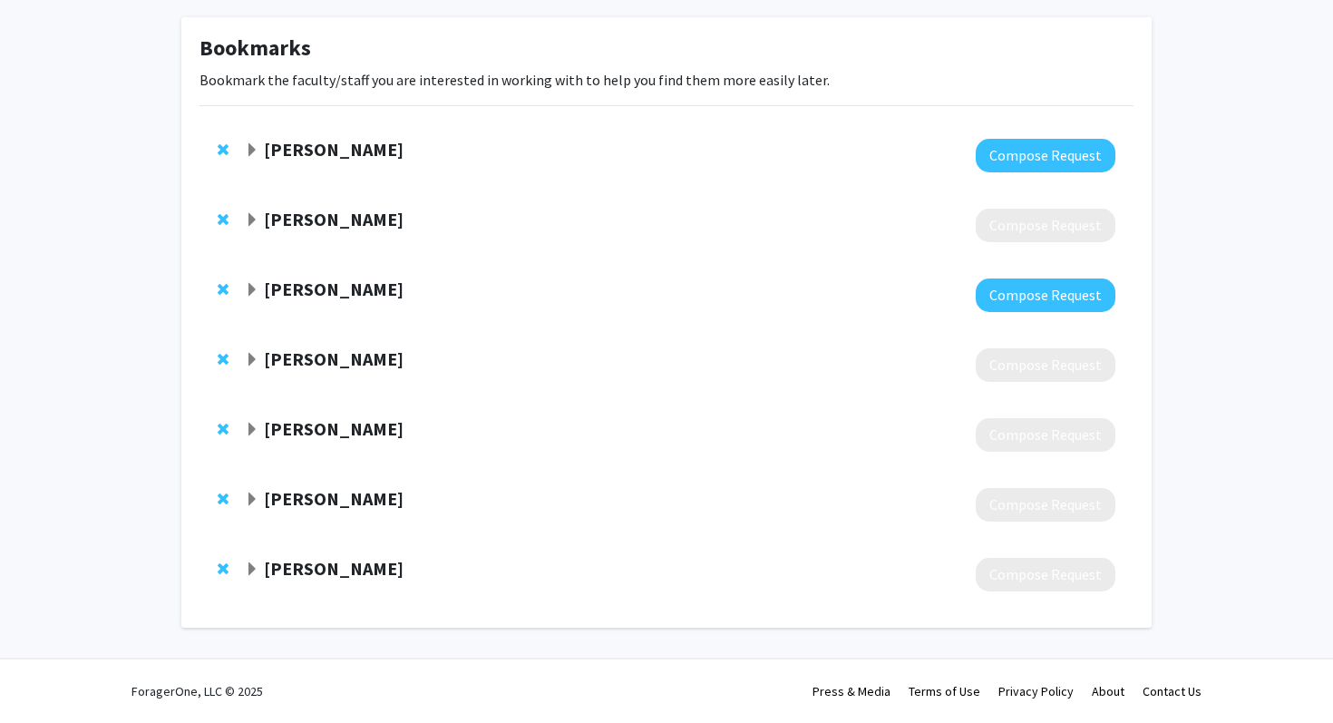
click at [250, 495] on span "Expand Peter Searson Bookmark" at bounding box center [252, 499] width 15 height 15
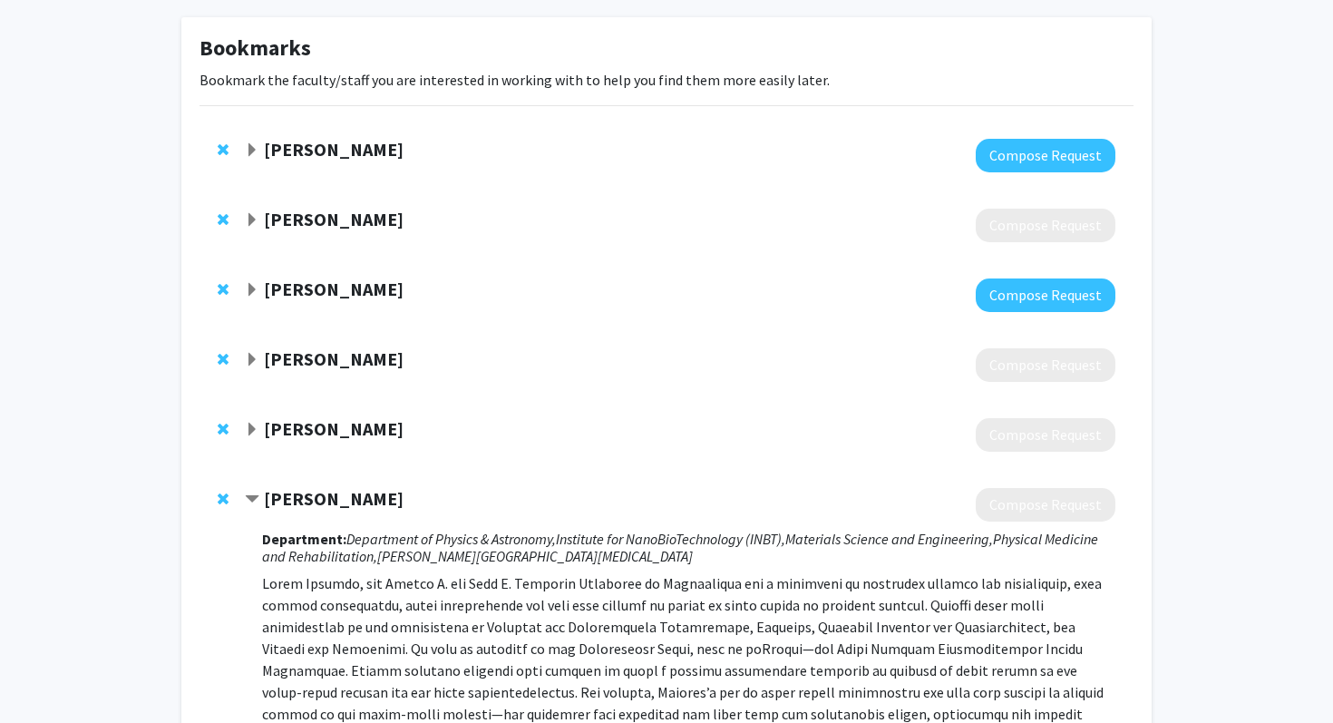
click at [250, 495] on span "Contract Peter Searson Bookmark" at bounding box center [252, 499] width 15 height 15
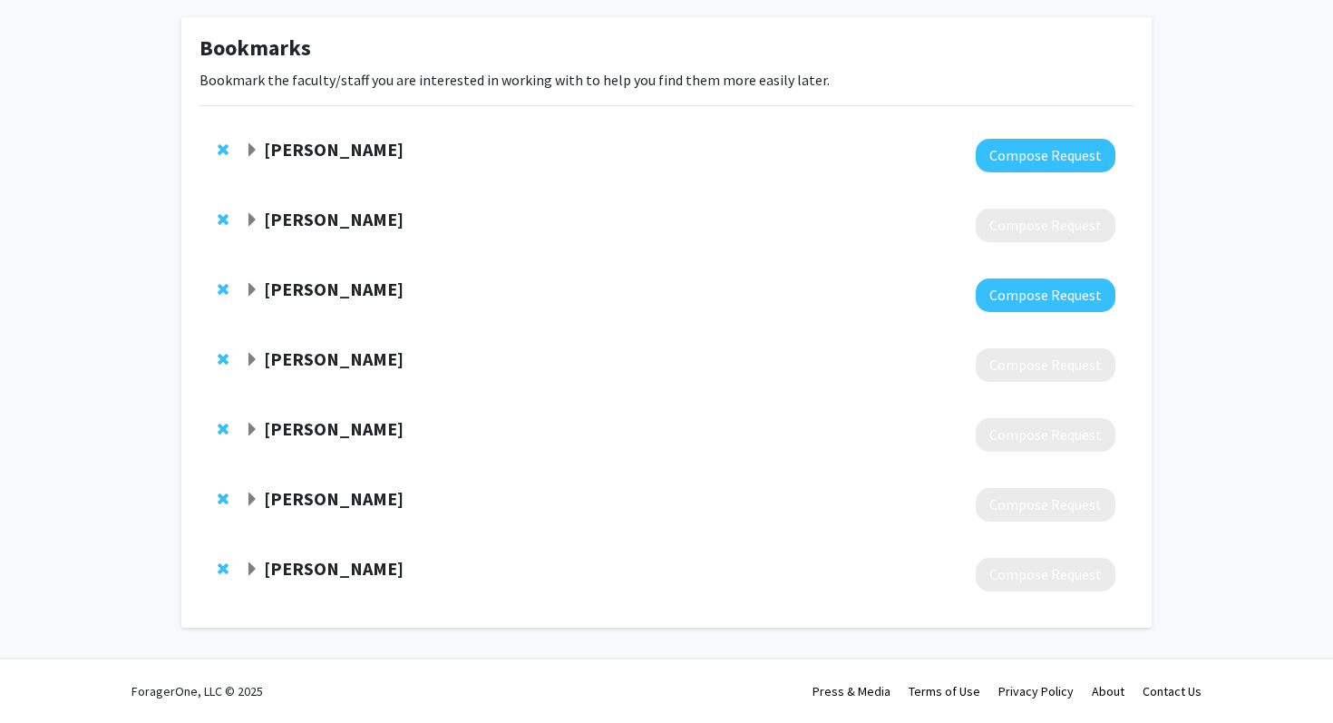
scroll to position [0, 0]
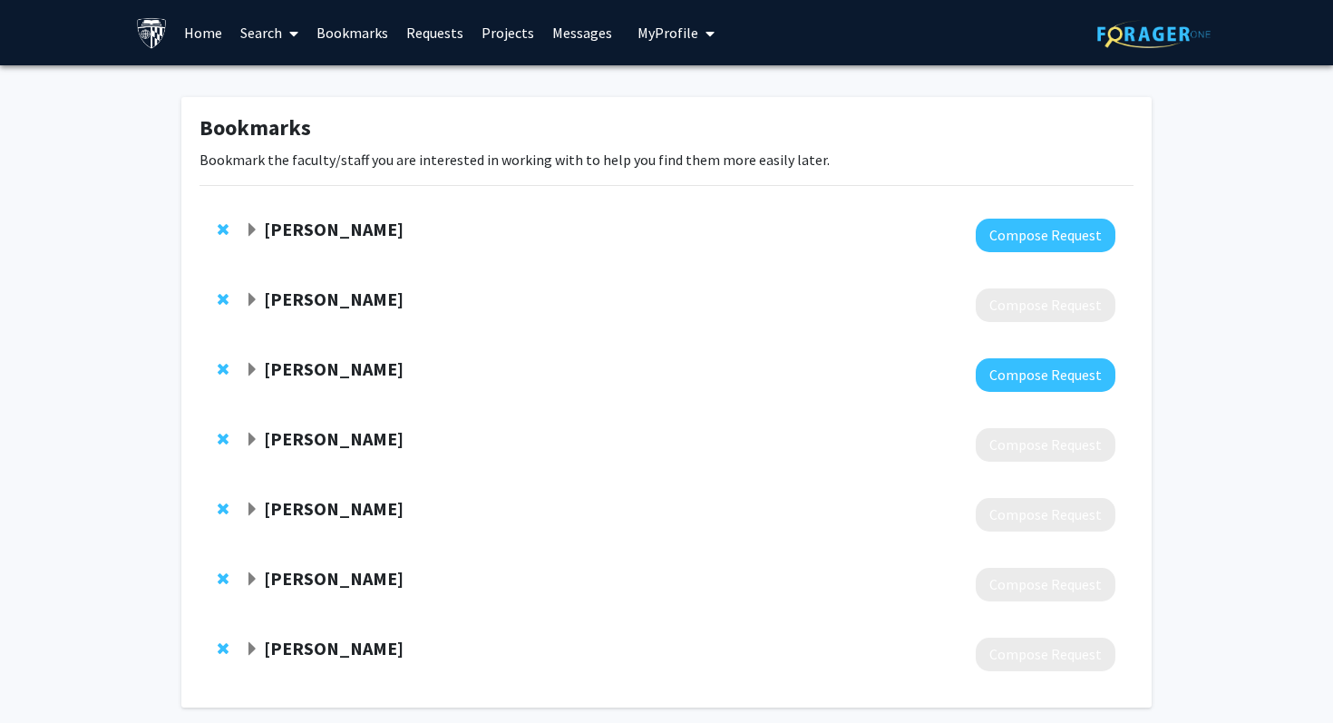
click at [462, 34] on link "Requests" at bounding box center [434, 32] width 75 height 63
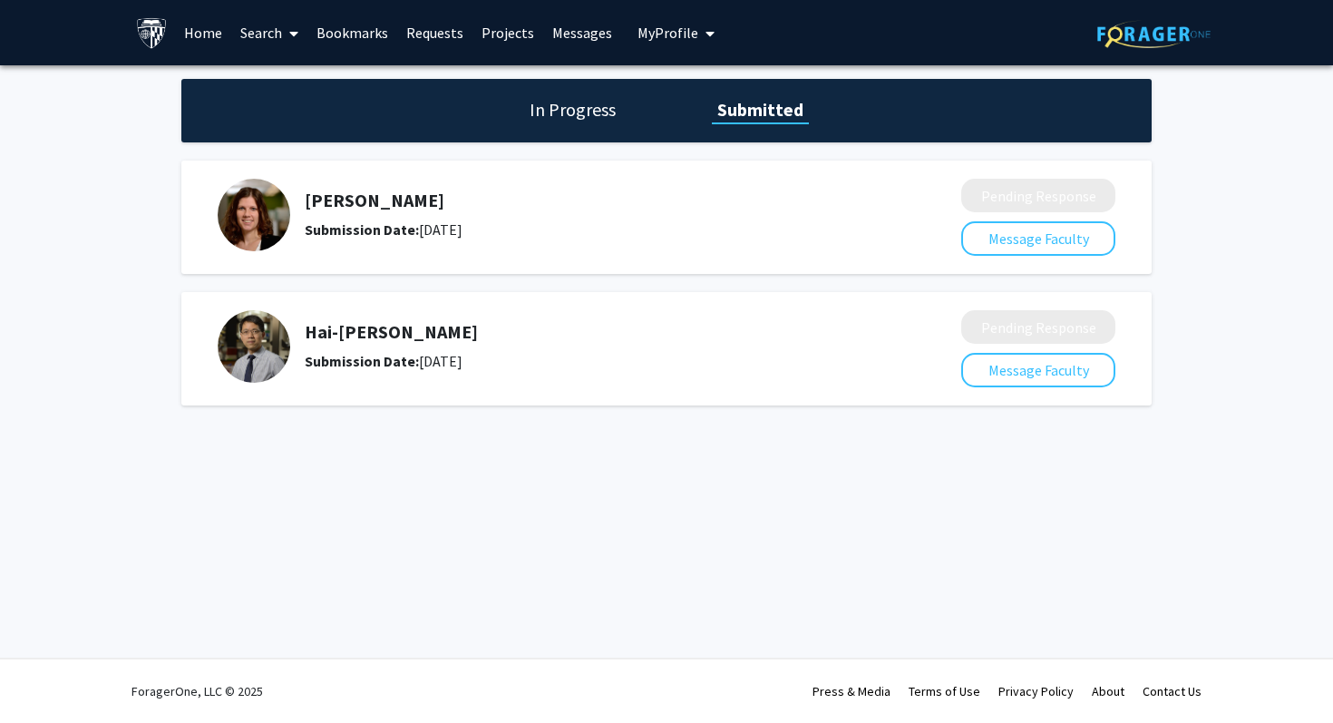
click at [357, 330] on h5 "Hai-Quan Mao" at bounding box center [585, 332] width 561 height 22
click at [577, 50] on link "Messages" at bounding box center [582, 32] width 78 height 63
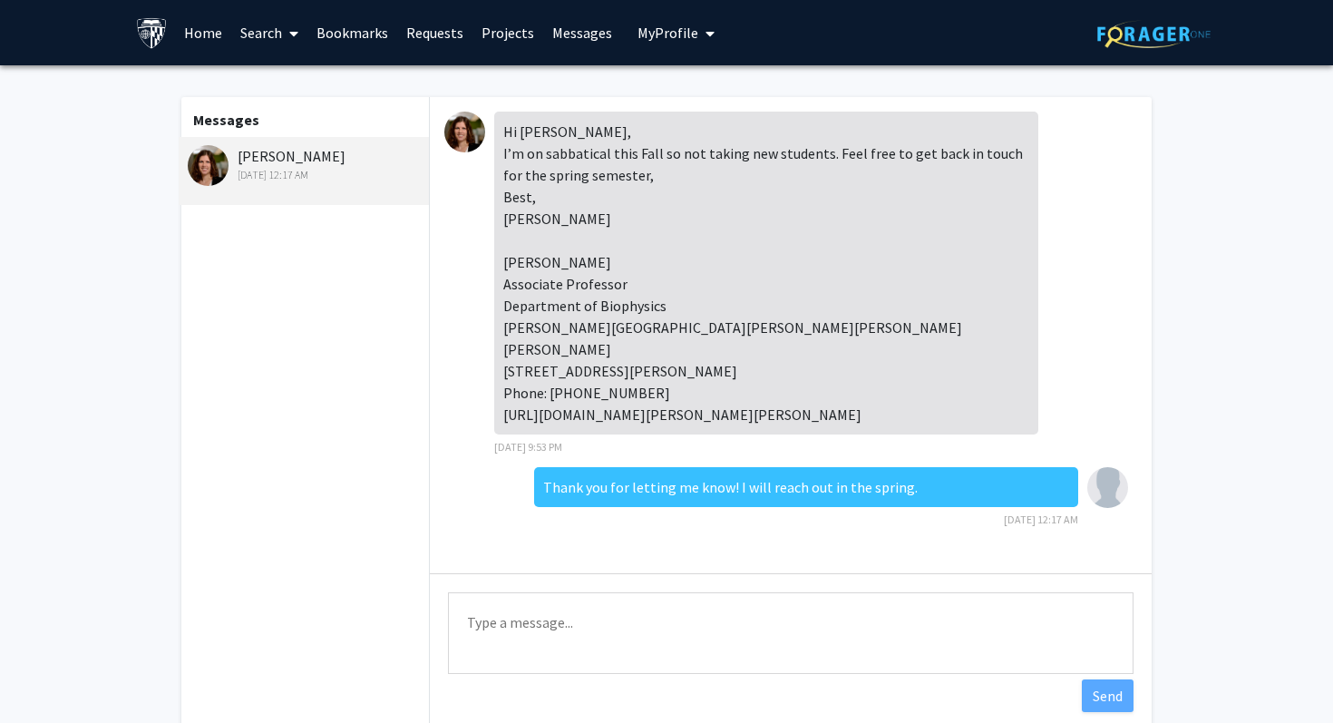
scroll to position [3, 0]
click at [404, 30] on link "Requests" at bounding box center [434, 32] width 75 height 63
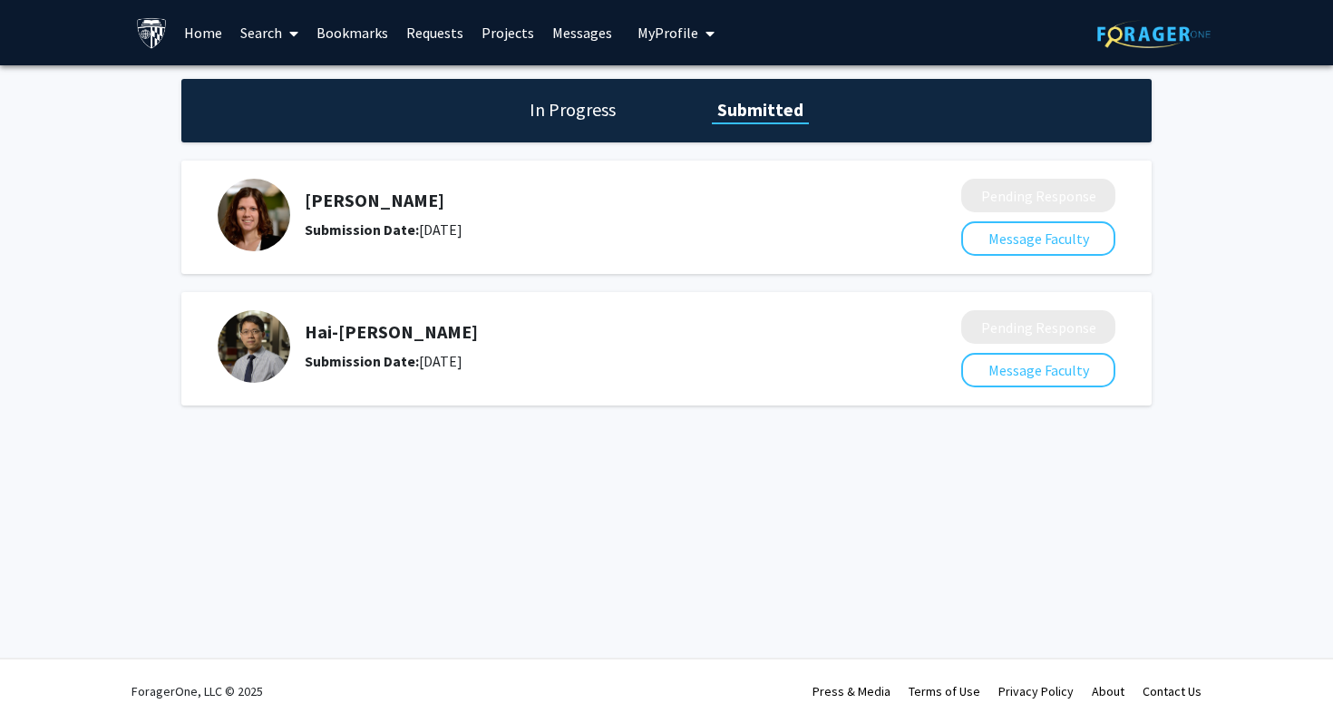
click at [253, 327] on img at bounding box center [254, 346] width 73 height 73
click at [328, 341] on h5 "Hai-Quan Mao" at bounding box center [585, 332] width 561 height 22
click at [357, 31] on link "Bookmarks" at bounding box center [352, 32] width 90 height 63
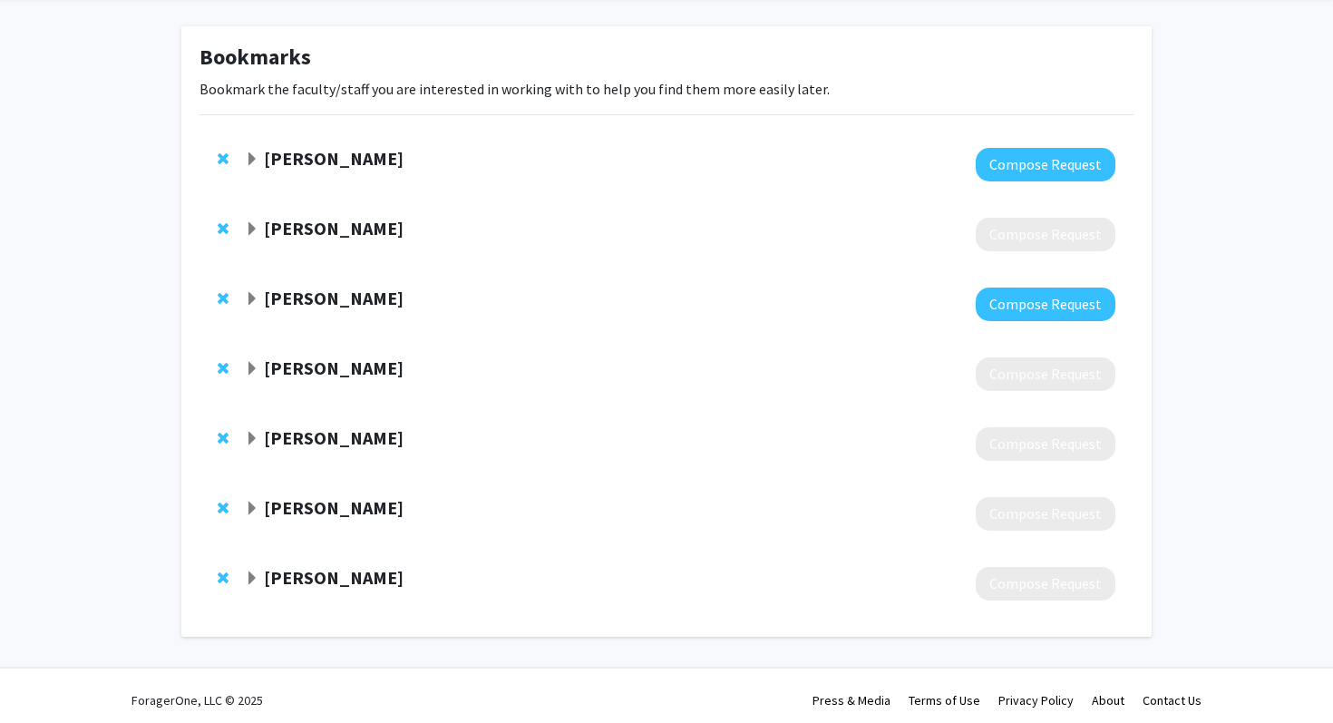
scroll to position [80, 0]
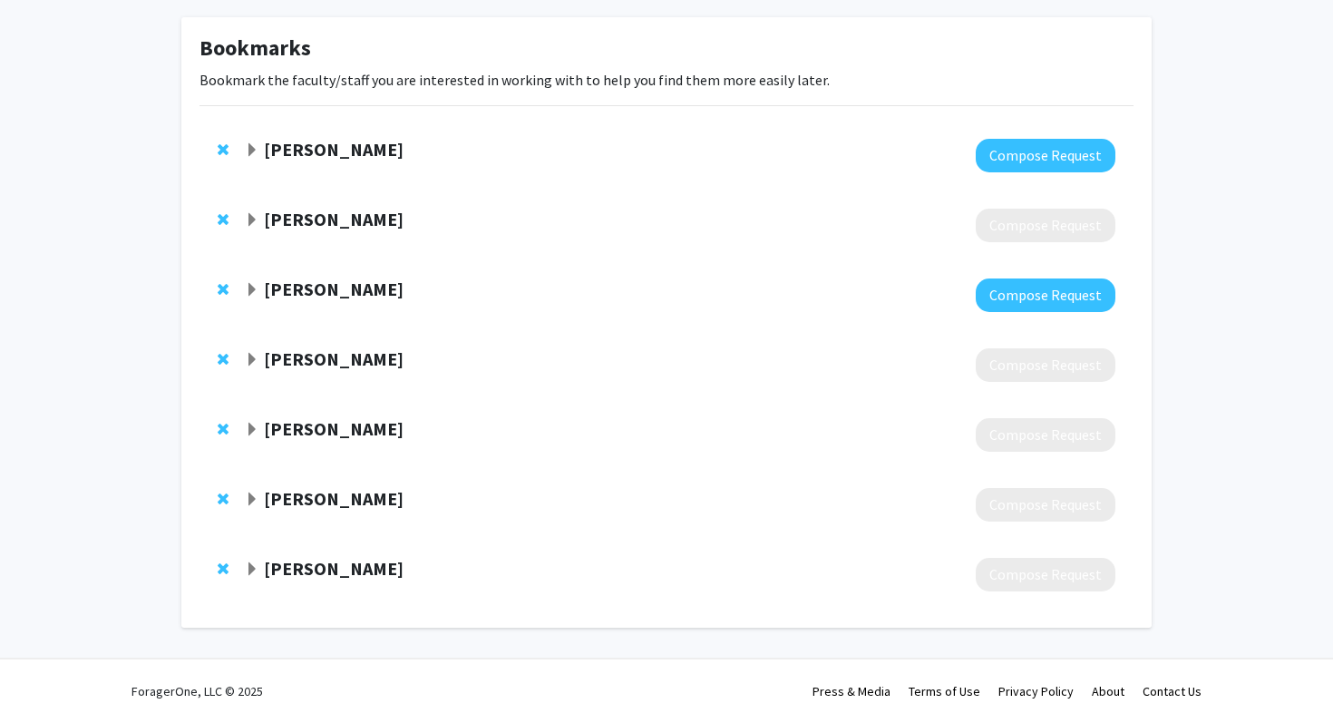
click at [254, 434] on span "Expand Kostas Konstantopoulos Bookmark" at bounding box center [252, 430] width 15 height 15
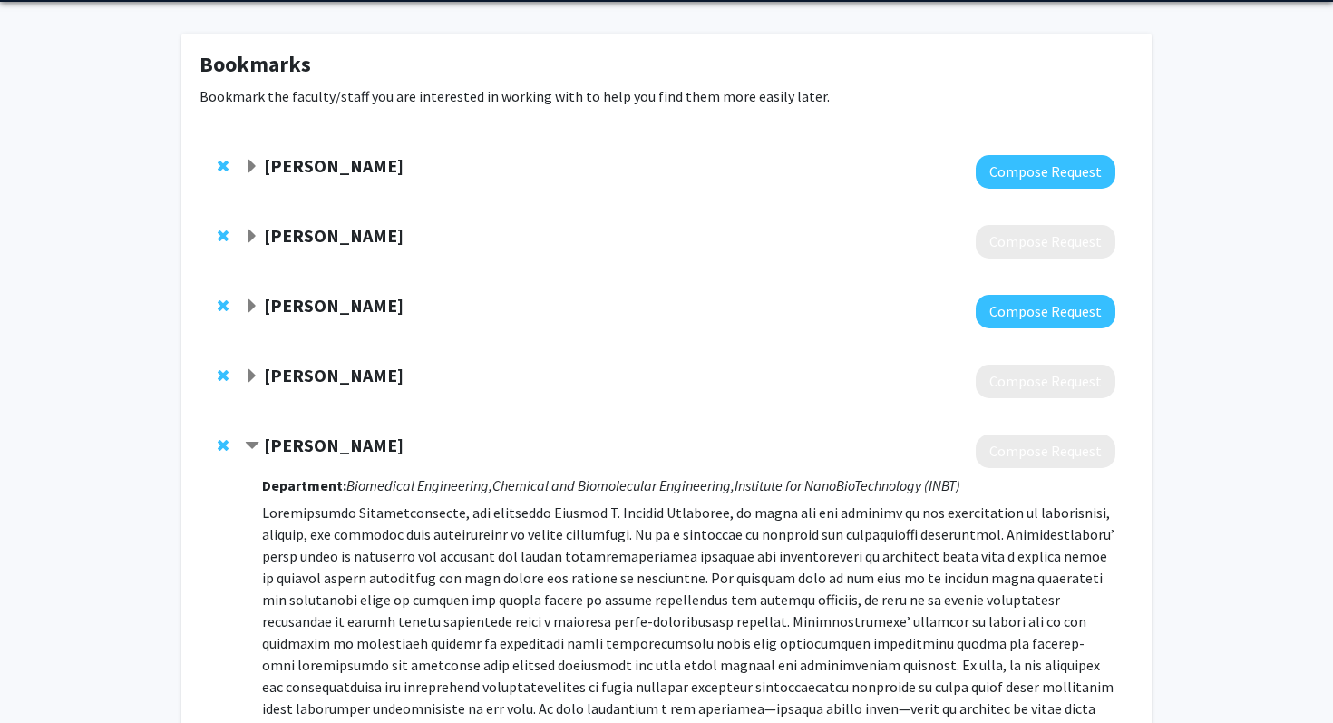
scroll to position [172, 0]
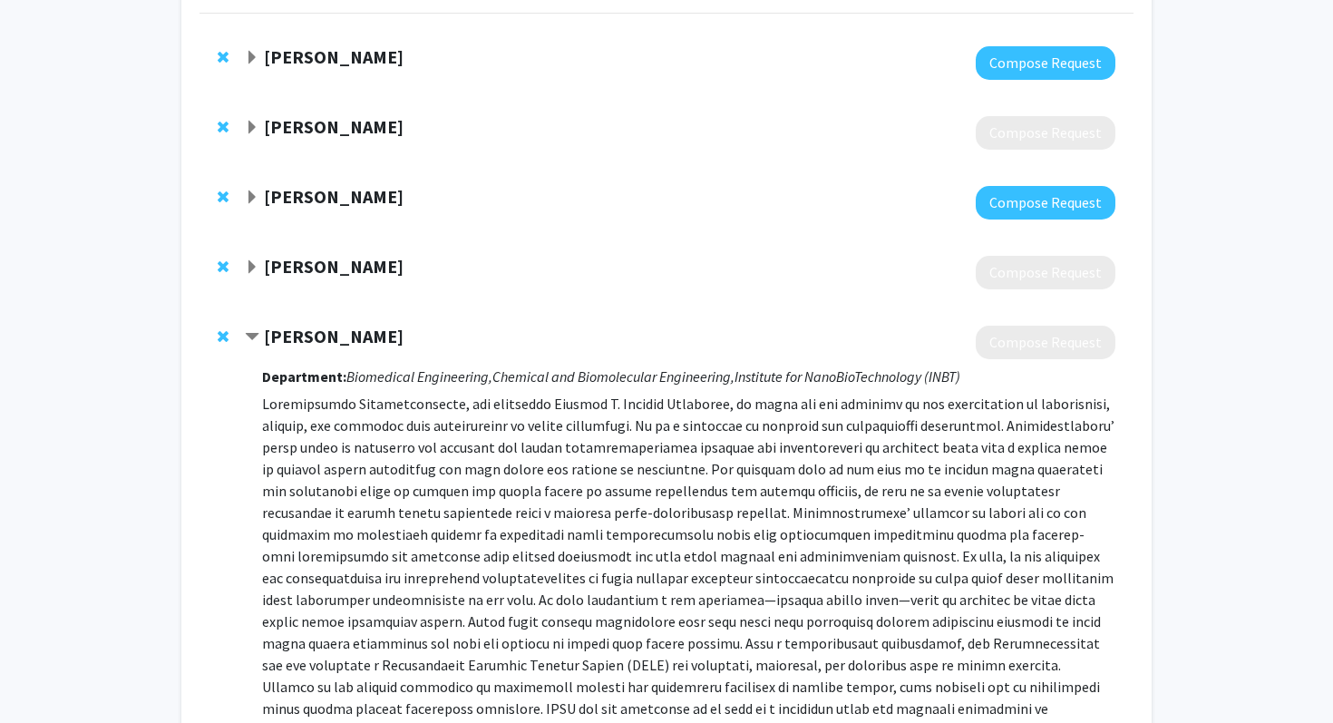
click at [249, 266] on span "Expand Justin Hanes Bookmark" at bounding box center [252, 267] width 15 height 15
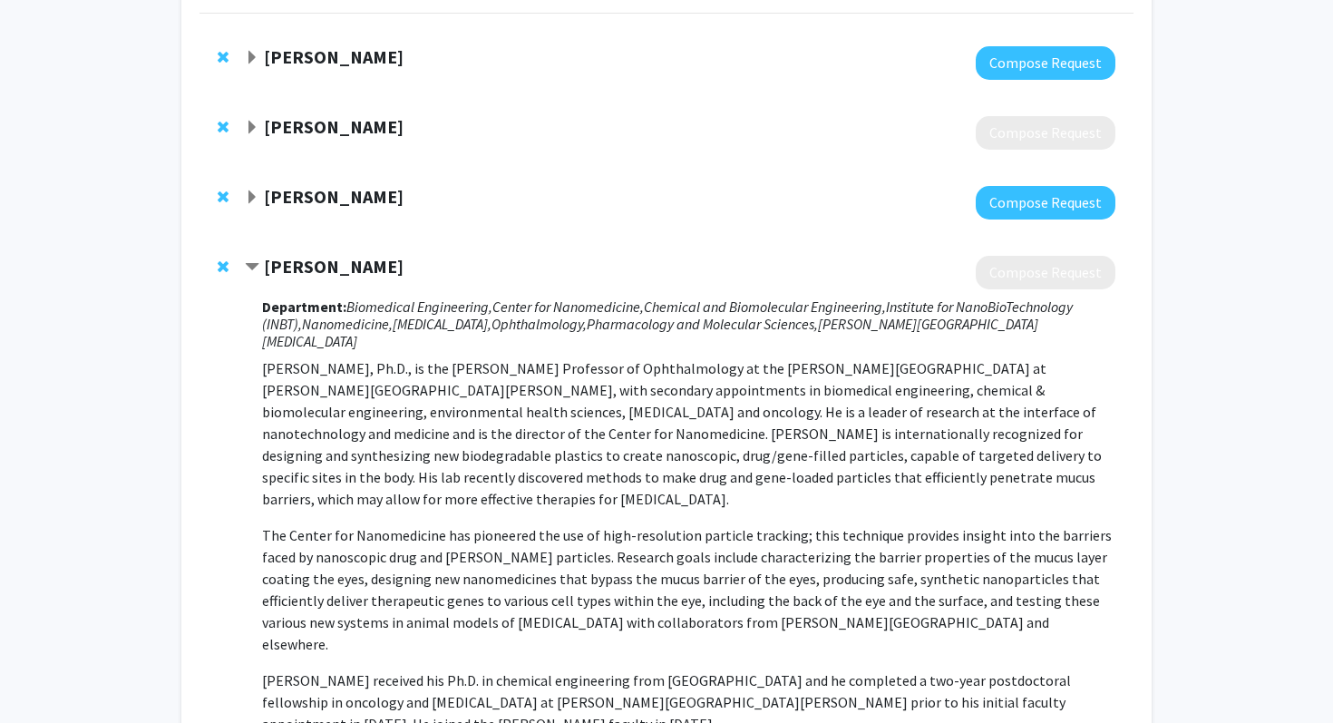
click at [257, 190] on span "Expand Jie Xiao Bookmark" at bounding box center [252, 197] width 15 height 15
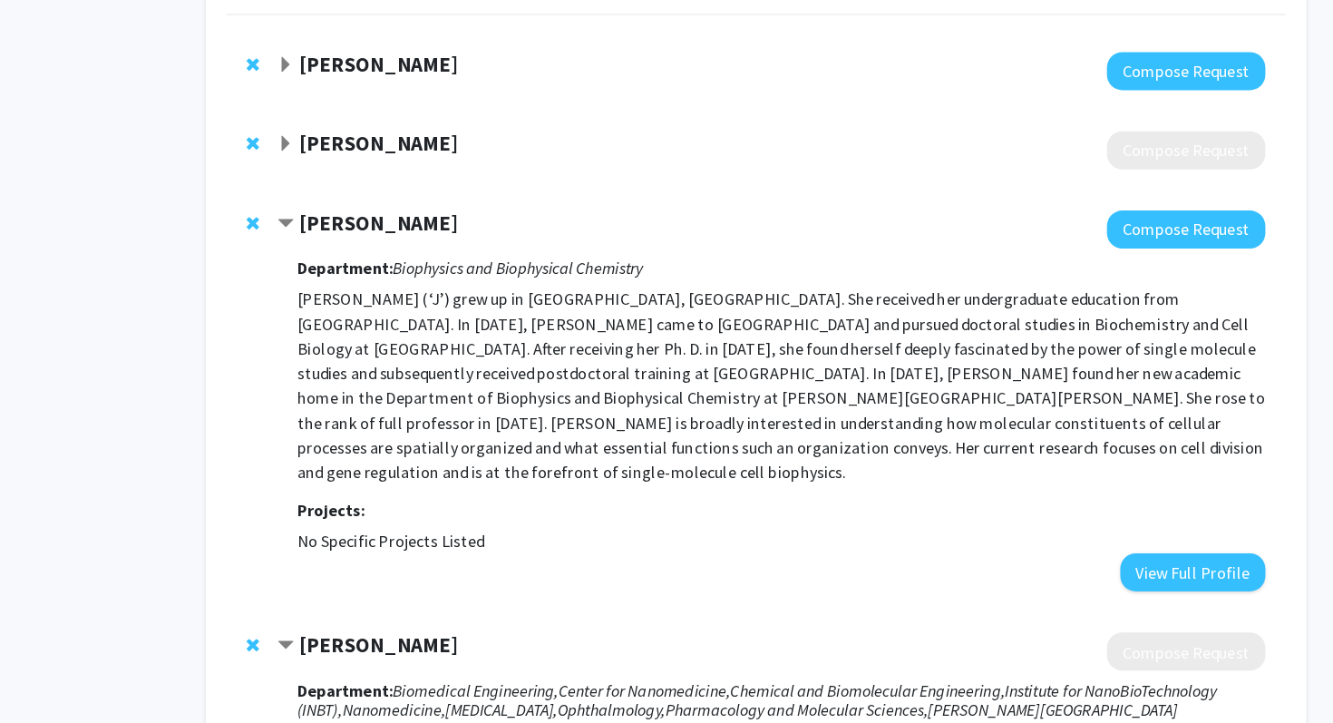
click at [313, 199] on strong "[PERSON_NAME]" at bounding box center [334, 196] width 140 height 23
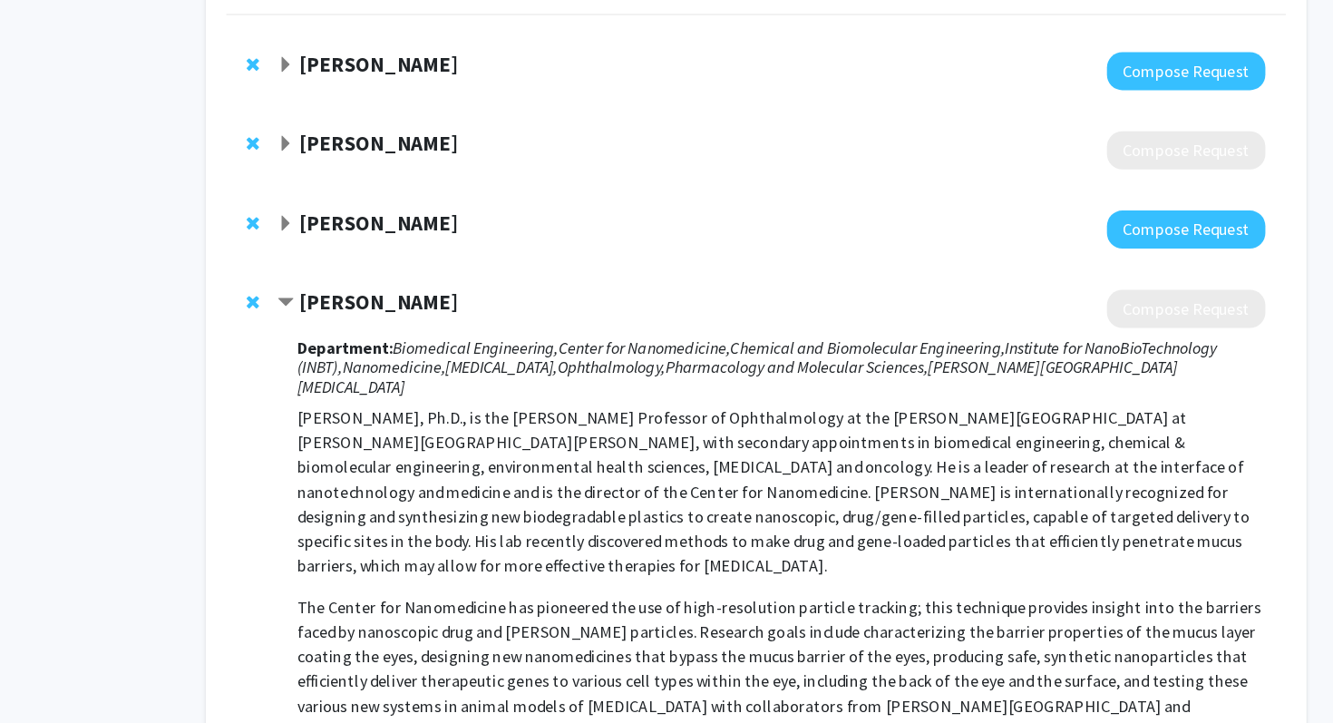
click at [313, 199] on strong "[PERSON_NAME]" at bounding box center [334, 196] width 140 height 23
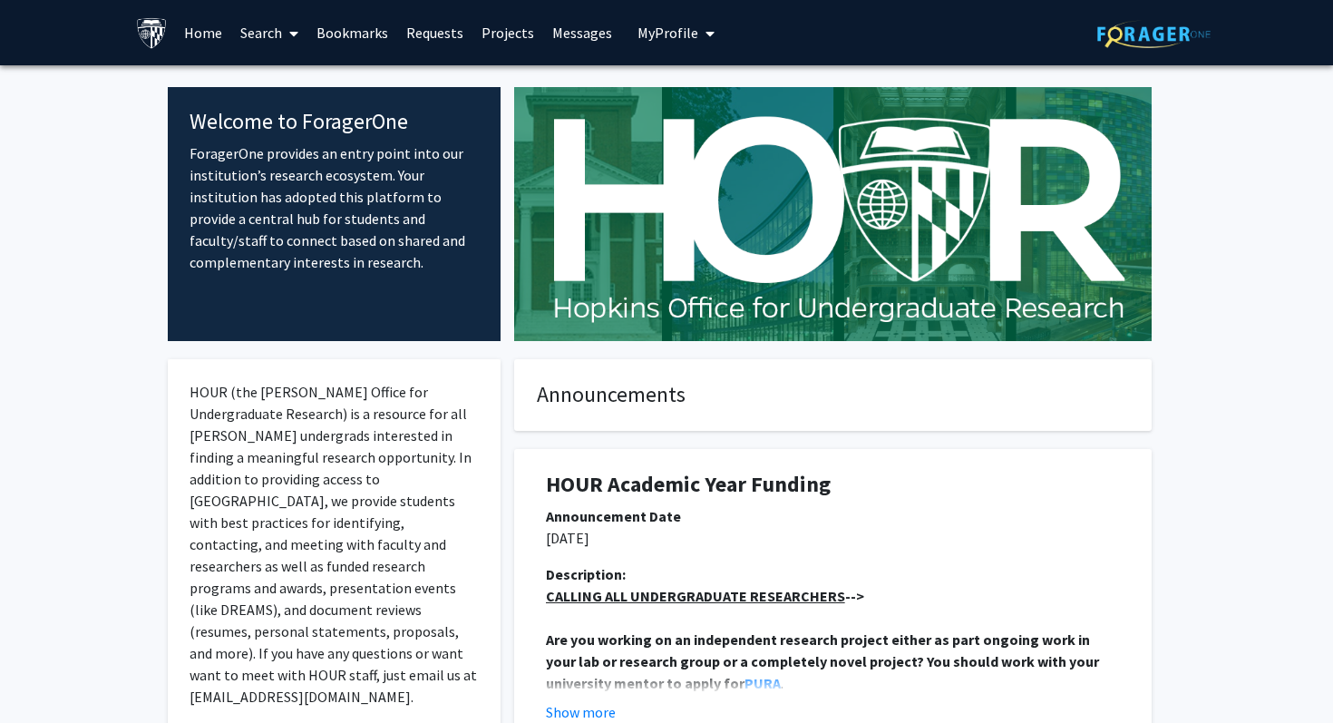
click at [360, 37] on link "Bookmarks" at bounding box center [352, 32] width 90 height 63
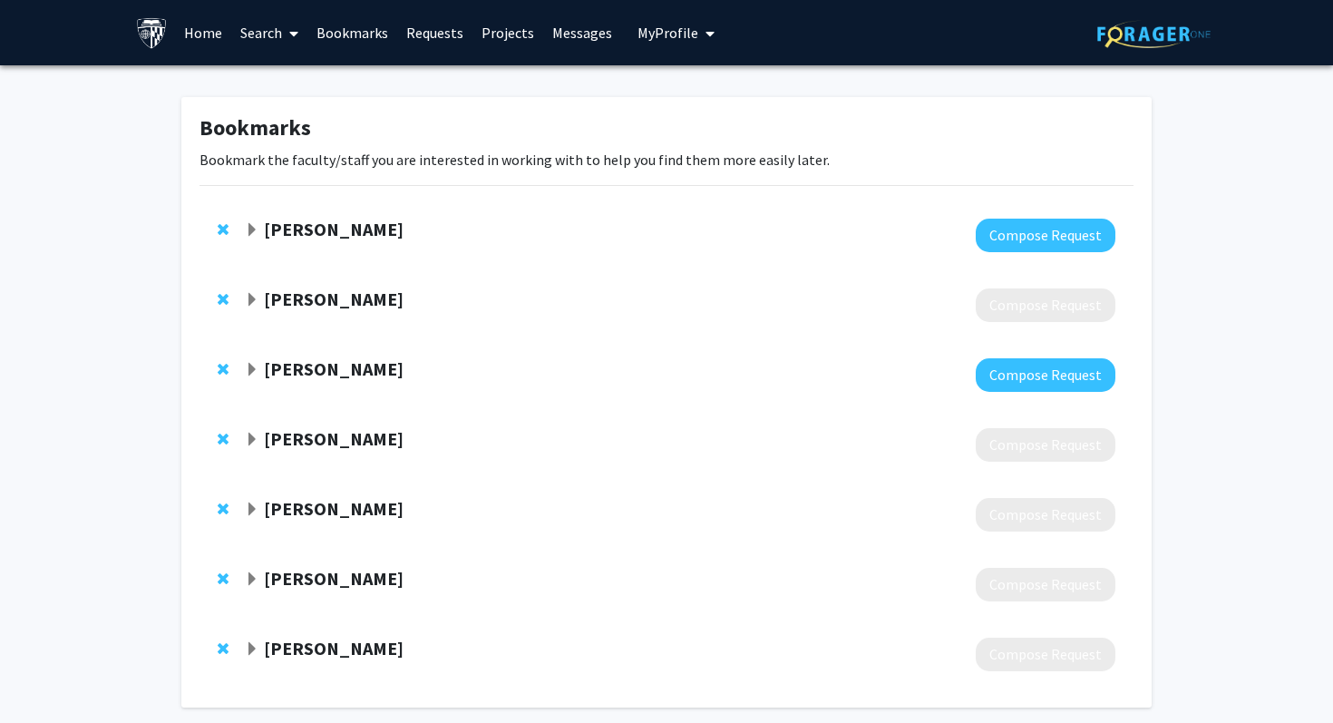
click at [251, 295] on span "Expand Douglas Barrick Bookmark" at bounding box center [252, 300] width 15 height 15
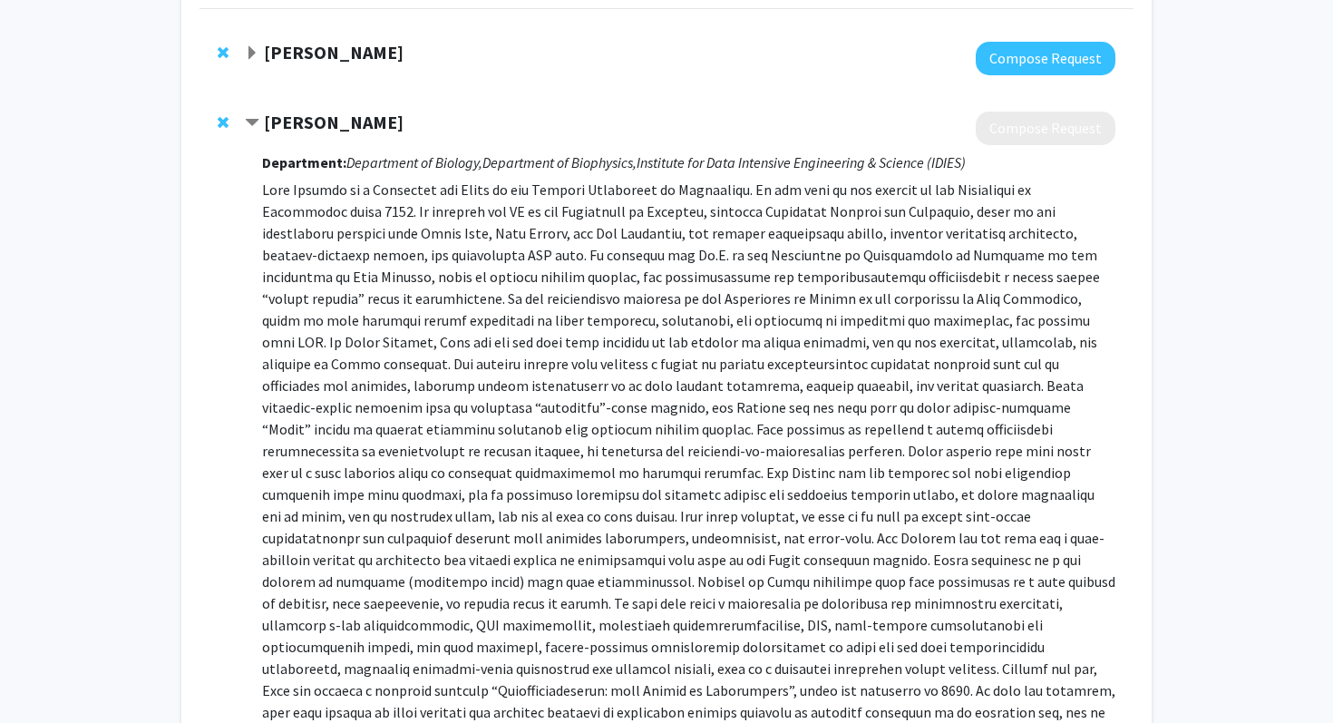
click at [306, 114] on strong "[PERSON_NAME]" at bounding box center [334, 122] width 140 height 23
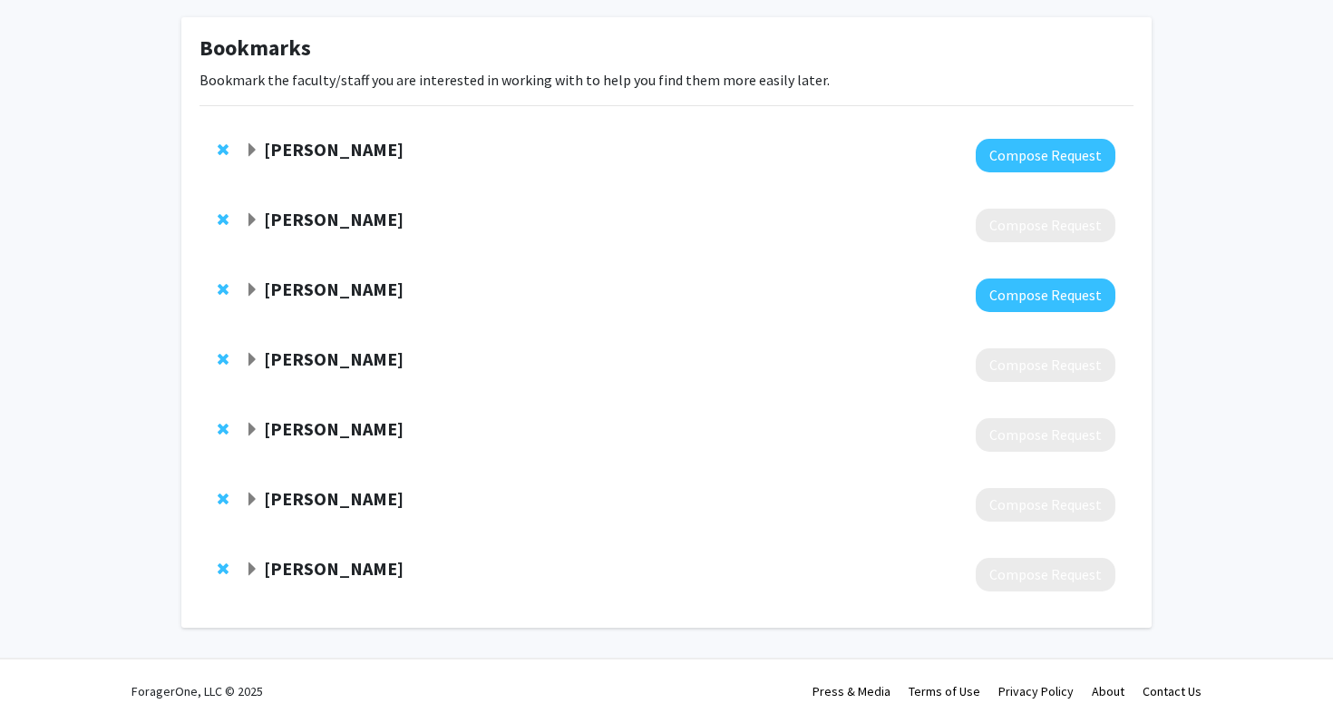
scroll to position [80, 0]
click at [252, 505] on span "Expand Peter Searson Bookmark" at bounding box center [252, 499] width 15 height 15
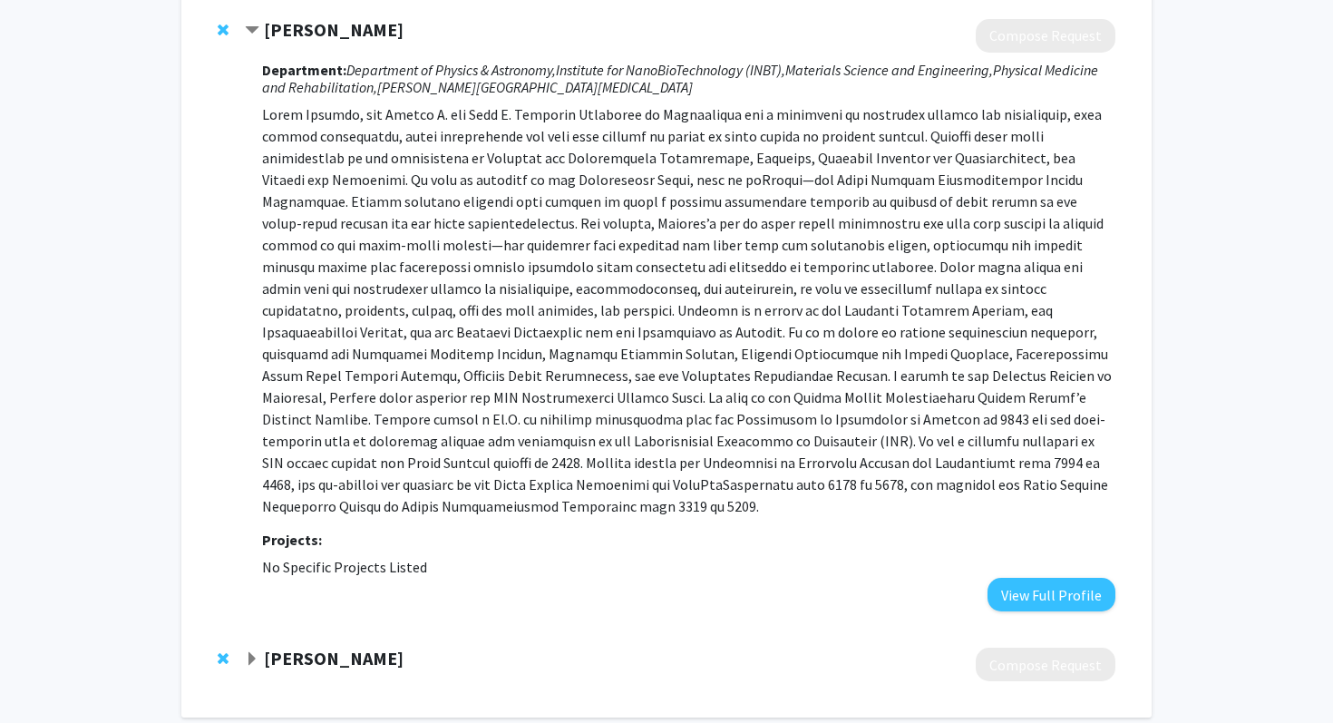
scroll to position [551, 0]
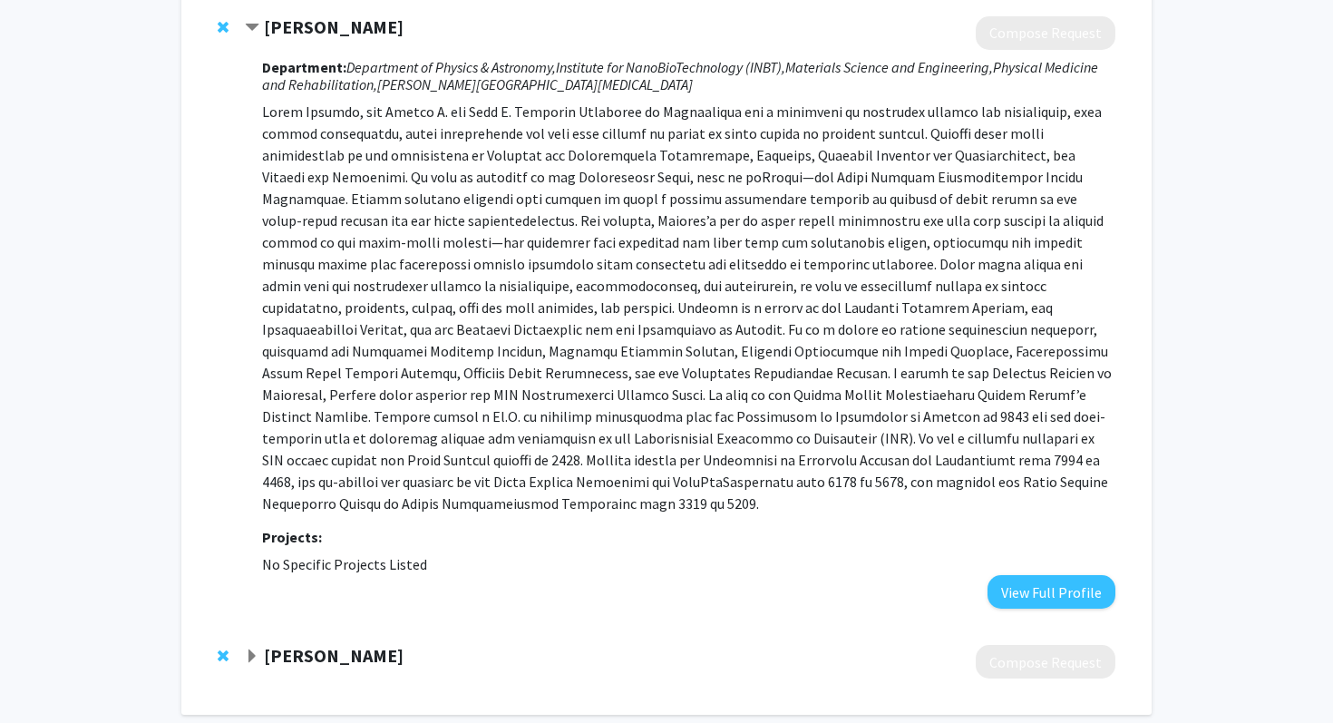
click at [249, 649] on span "Expand Brian Camley Bookmark" at bounding box center [252, 656] width 15 height 15
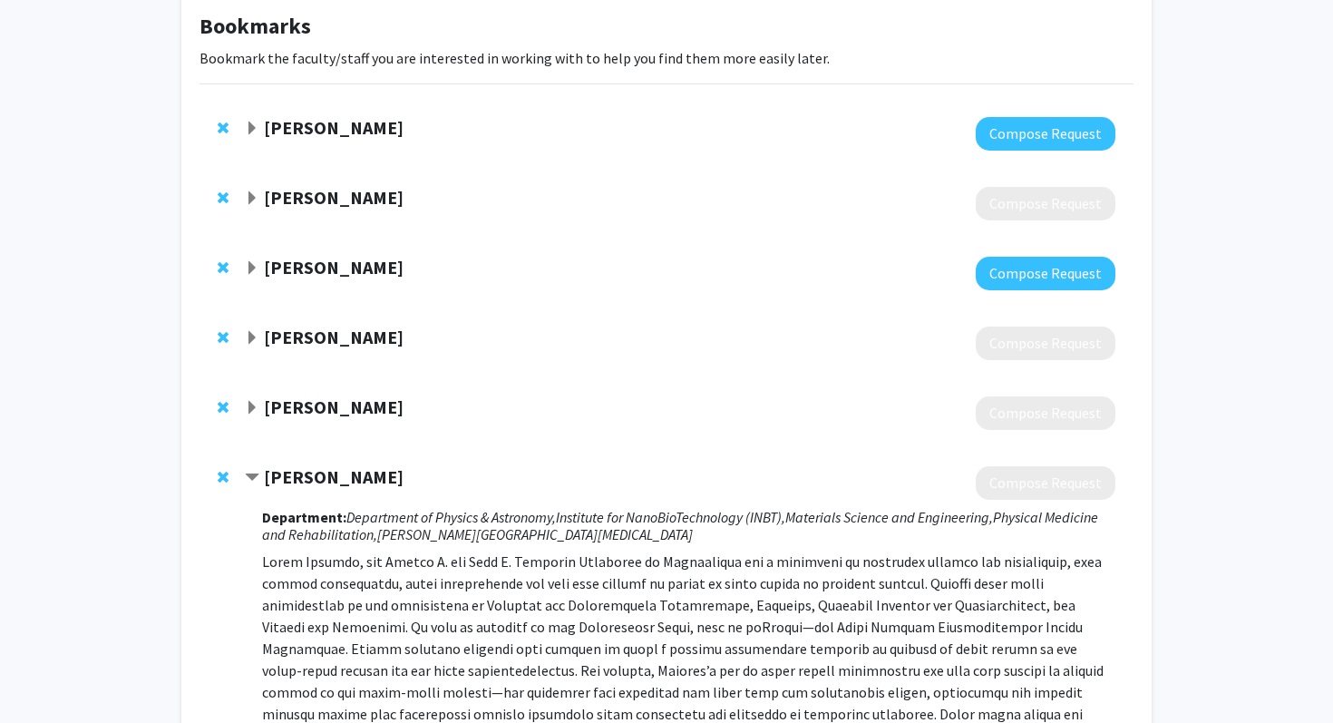
scroll to position [100, 0]
